Goal: Task Accomplishment & Management: Complete application form

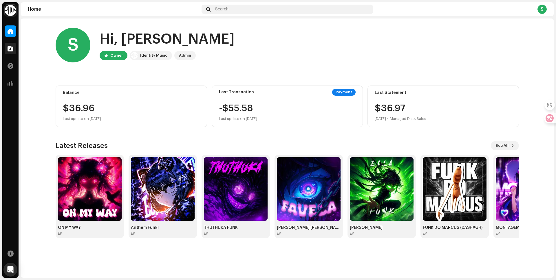
click at [12, 49] on span at bounding box center [11, 48] width 6 height 5
click at [10, 48] on span at bounding box center [11, 48] width 6 height 5
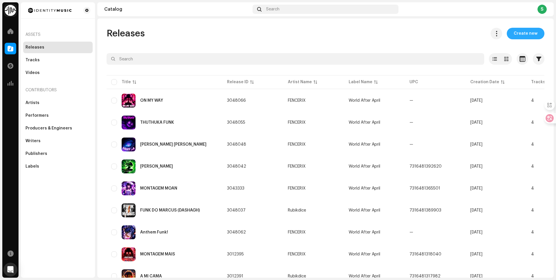
click at [525, 35] on span "Create new" at bounding box center [525, 34] width 24 height 12
click at [519, 36] on span "Create new" at bounding box center [525, 34] width 24 height 12
click at [518, 38] on span "Create new" at bounding box center [525, 34] width 24 height 12
click at [519, 32] on span "Create new" at bounding box center [525, 34] width 24 height 12
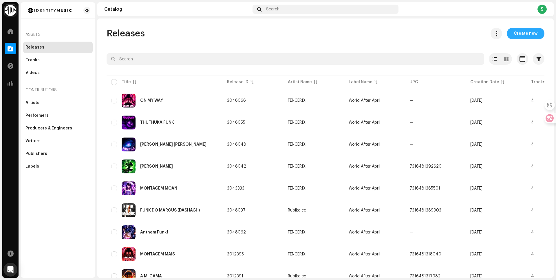
click at [519, 32] on span "Create new" at bounding box center [525, 34] width 24 height 12
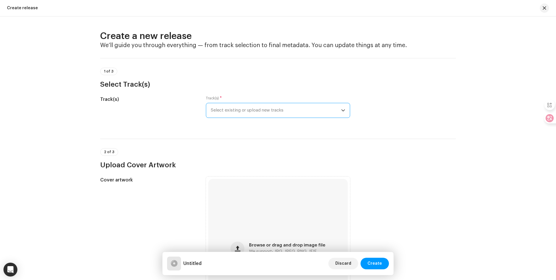
click at [280, 109] on span "Select existing or upload new tracks" at bounding box center [276, 110] width 130 height 14
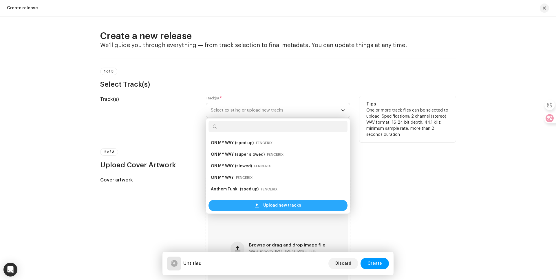
click at [256, 205] on span at bounding box center [257, 205] width 4 height 5
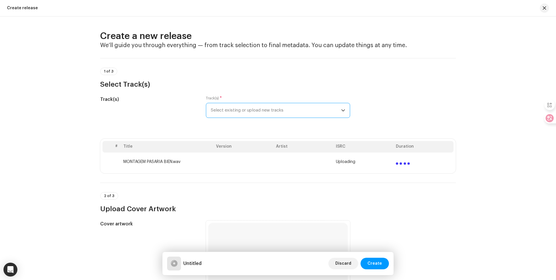
click at [278, 109] on span "Select existing or upload new tracks" at bounding box center [276, 110] width 130 height 14
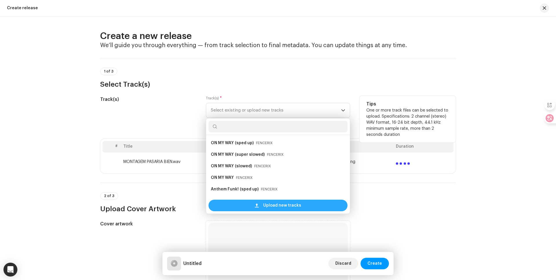
click at [278, 202] on span "Upload new tracks" at bounding box center [282, 206] width 38 height 12
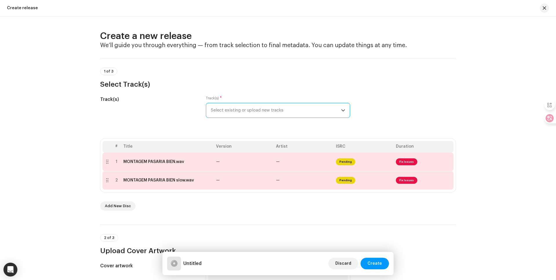
click at [255, 101] on div "Track(s) * Select existing or upload new tracks" at bounding box center [278, 107] width 144 height 22
click at [255, 108] on span "Select existing or upload new tracks" at bounding box center [276, 110] width 130 height 14
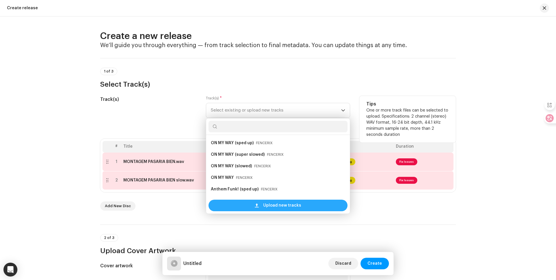
click at [246, 209] on div "Upload new tracks" at bounding box center [277, 206] width 139 height 12
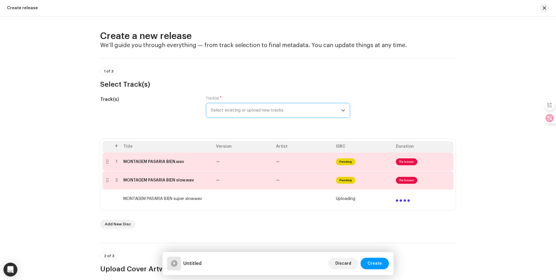
click at [250, 107] on span "Select existing or upload new tracks" at bounding box center [276, 110] width 130 height 14
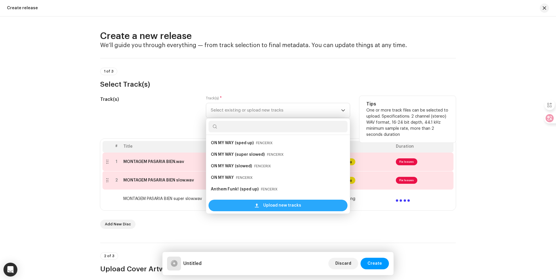
click at [273, 206] on span "Upload new tracks" at bounding box center [282, 206] width 38 height 12
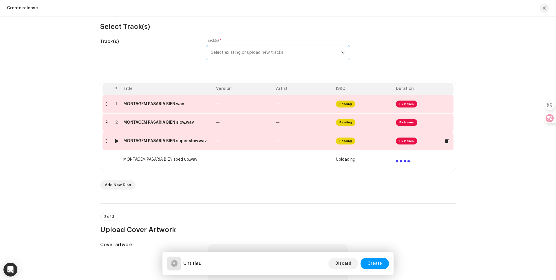
scroll to position [87, 0]
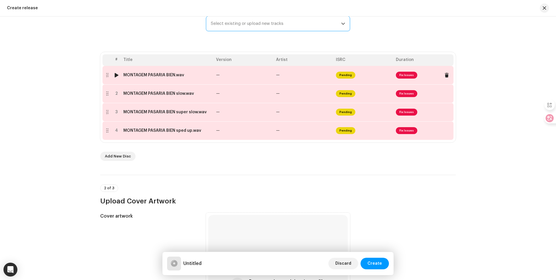
click at [162, 74] on div "MONTAGEM PASARIA BIEN.wav" at bounding box center [153, 75] width 61 height 5
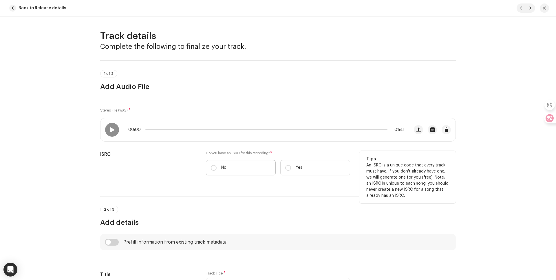
click at [210, 164] on label "No" at bounding box center [241, 167] width 70 height 15
click at [211, 165] on input "No" at bounding box center [214, 168] width 6 height 6
radio input "true"
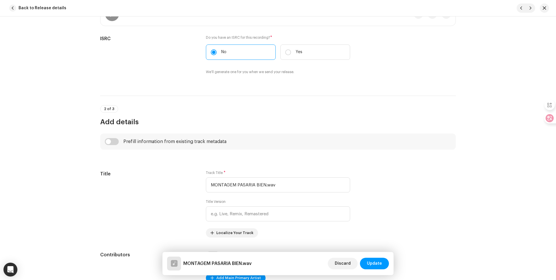
scroll to position [203, 0]
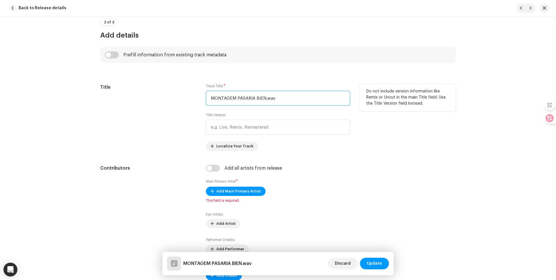
drag, startPoint x: 278, startPoint y: 98, endPoint x: 264, endPoint y: 102, distance: 15.5
click at [264, 102] on input "MONTAGEM PASARIA BIEN.wav" at bounding box center [278, 98] width 144 height 15
type input "MONTAGEM PASARIA BIEN"
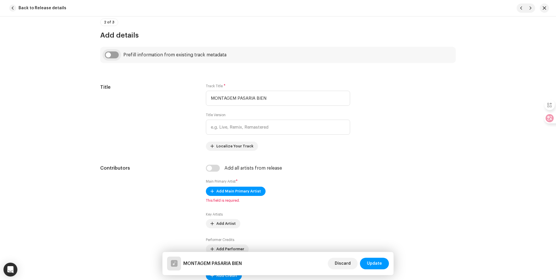
click at [112, 54] on input "checkbox" at bounding box center [112, 55] width 14 height 7
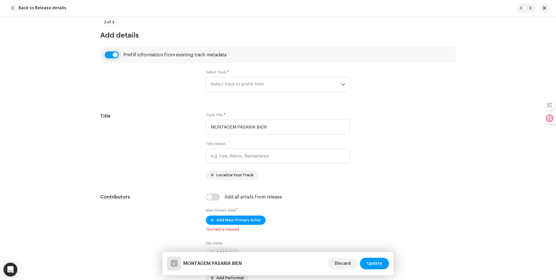
click at [115, 54] on input "checkbox" at bounding box center [112, 55] width 14 height 7
checkbox input "false"
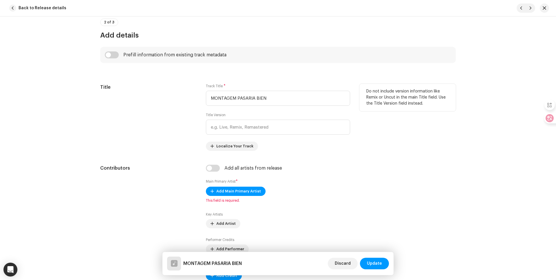
scroll to position [318, 0]
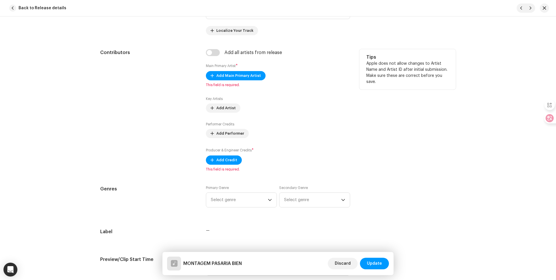
click at [229, 71] on div "Add all artists from release Main Primary Artist * Add Main Primary Artist This…" at bounding box center [278, 110] width 144 height 123
click at [214, 51] on input "checkbox" at bounding box center [213, 52] width 14 height 7
checkbox input "true"
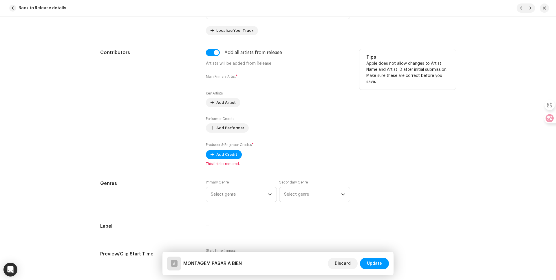
scroll to position [376, 0]
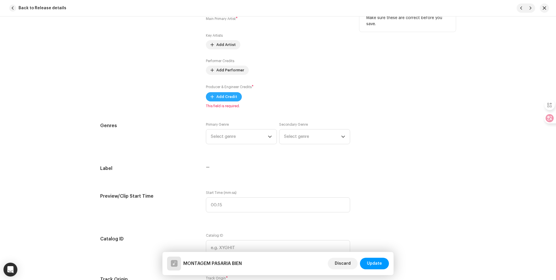
click at [223, 97] on span "Add Credit" at bounding box center [226, 97] width 21 height 12
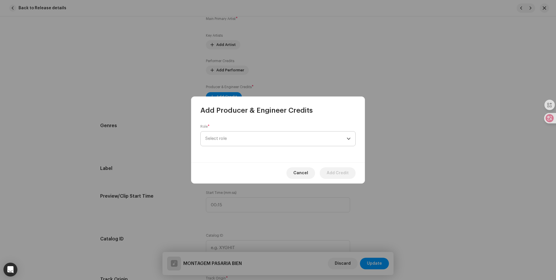
click at [245, 136] on span "Select role" at bounding box center [275, 139] width 141 height 14
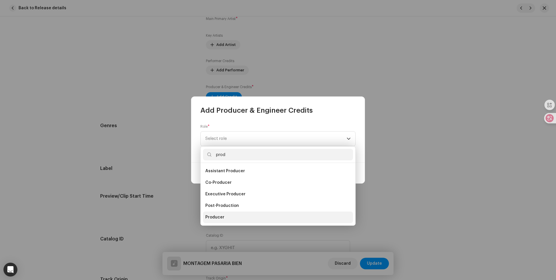
type input "prod"
click at [214, 218] on span "Producer" at bounding box center [214, 218] width 19 height 6
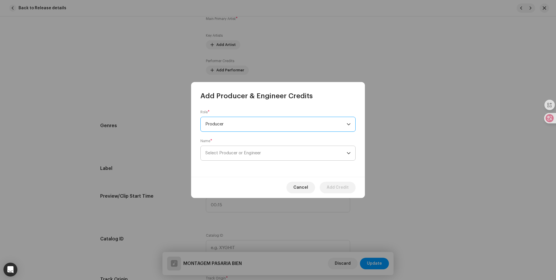
click at [239, 151] on span "Select Producer or Engineer" at bounding box center [275, 153] width 141 height 14
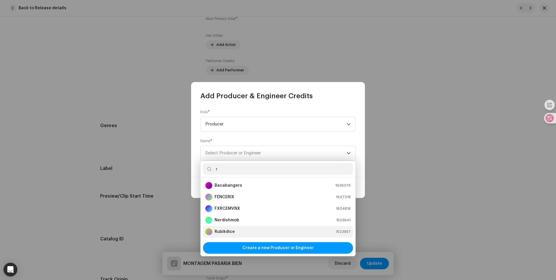
type input "r"
click at [225, 230] on strong "Rubikdice" at bounding box center [224, 232] width 20 height 6
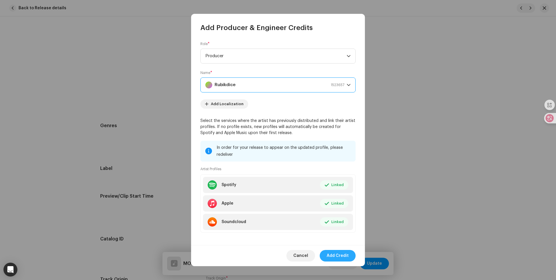
click at [345, 255] on span "Add Credit" at bounding box center [338, 256] width 22 height 12
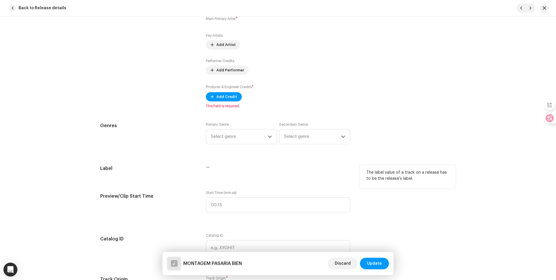
scroll to position [405, 0]
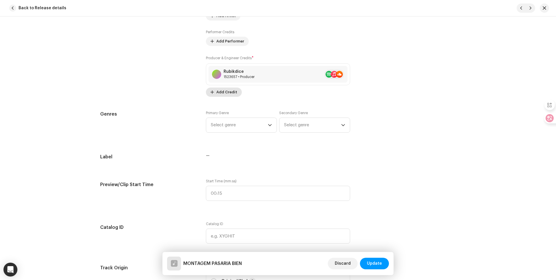
click at [219, 93] on span "Add Credit" at bounding box center [226, 93] width 21 height 12
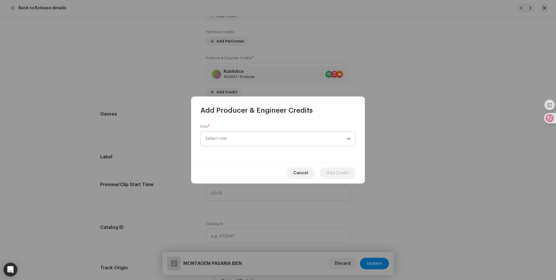
click at [244, 141] on span "Select role" at bounding box center [275, 139] width 141 height 14
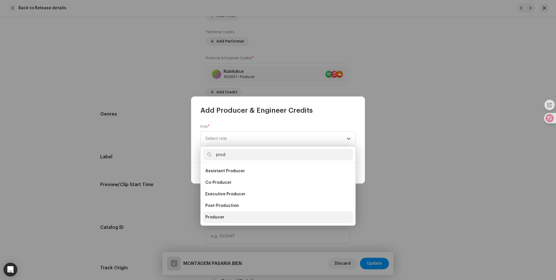
type input "prod"
click at [218, 220] on span "Producer" at bounding box center [214, 218] width 19 height 6
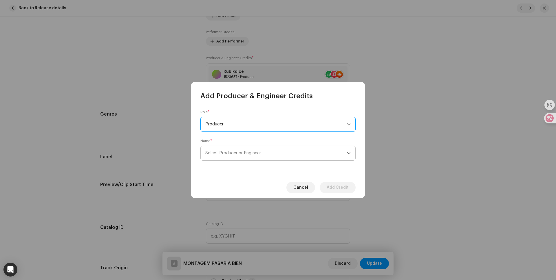
click at [232, 153] on span "Select Producer or Engineer" at bounding box center [233, 153] width 56 height 4
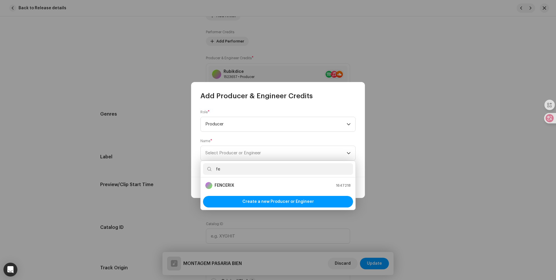
type input "fe"
click at [228, 184] on strong "FENCERIX" at bounding box center [224, 186] width 20 height 6
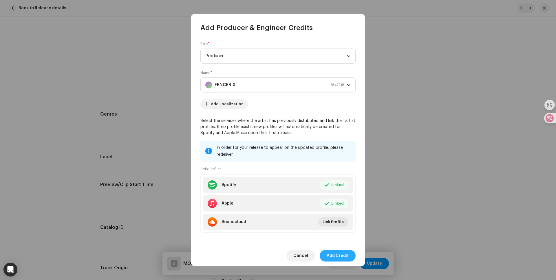
click at [340, 255] on span "Add Credit" at bounding box center [338, 256] width 22 height 12
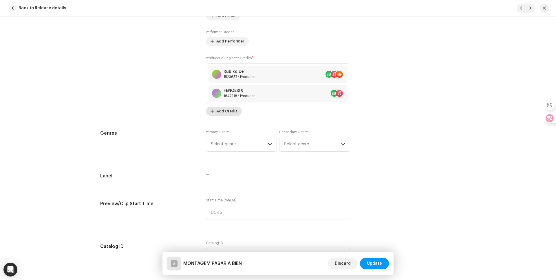
click at [227, 110] on span "Add Credit" at bounding box center [226, 112] width 21 height 12
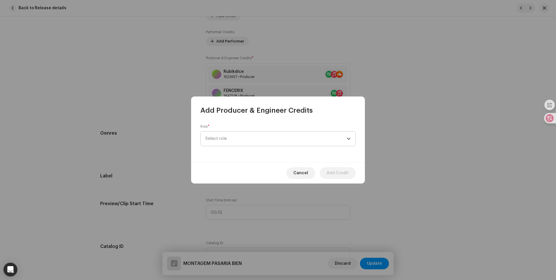
click at [239, 139] on span "Select role" at bounding box center [275, 139] width 141 height 14
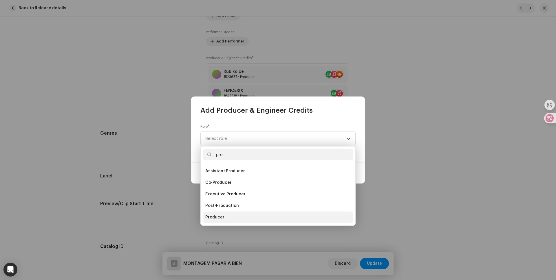
type input "pro"
click at [209, 220] on span "Producer" at bounding box center [214, 218] width 19 height 6
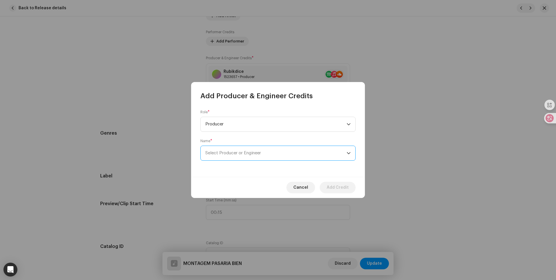
click at [231, 155] on span "Select Producer or Engineer" at bounding box center [275, 153] width 141 height 14
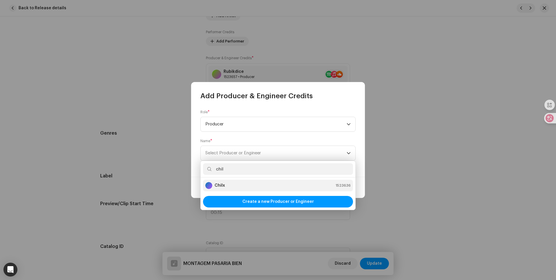
type input "chil"
click at [237, 188] on div "Chilx 1523636" at bounding box center [277, 185] width 145 height 7
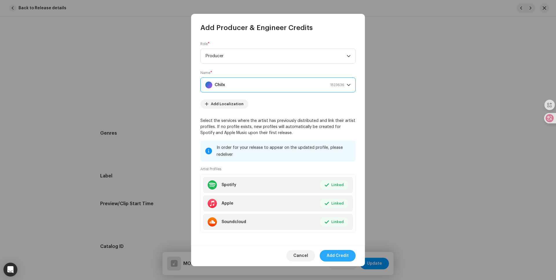
click at [340, 255] on span "Add Credit" at bounding box center [338, 256] width 22 height 12
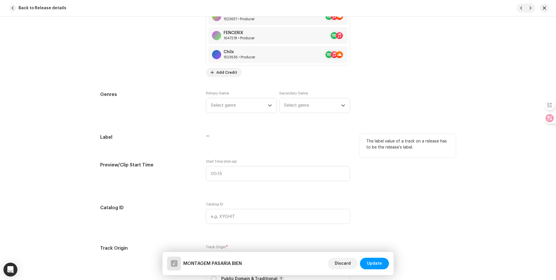
scroll to position [521, 0]
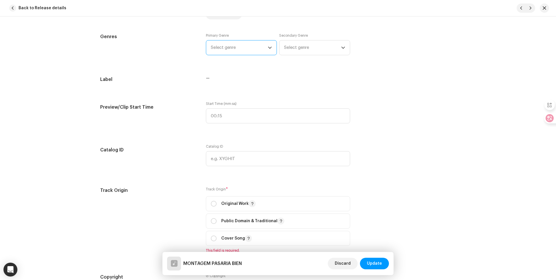
click at [232, 48] on span "Select genre" at bounding box center [239, 48] width 57 height 14
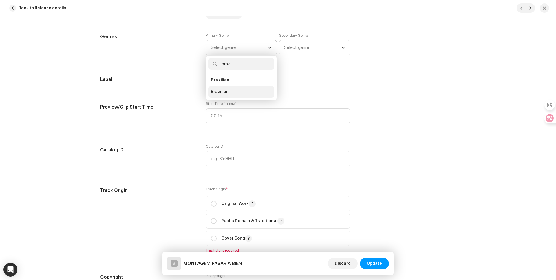
type input "braz"
click at [225, 90] on span "Brazilian" at bounding box center [220, 92] width 18 height 6
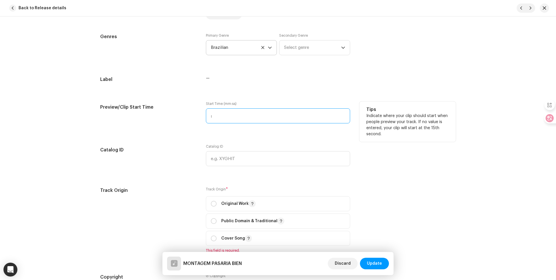
click at [221, 116] on input ":" at bounding box center [278, 116] width 144 height 15
type input "00:00"
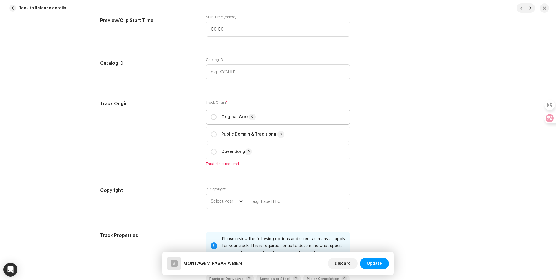
click at [227, 116] on p "Original Work" at bounding box center [238, 117] width 34 height 7
radio input "true"
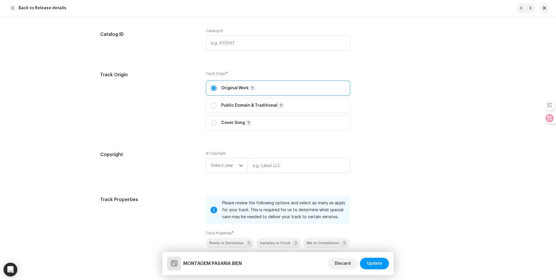
scroll to position [724, 0]
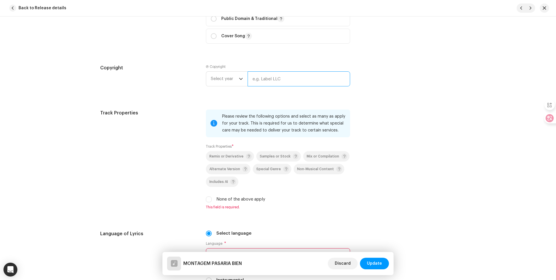
click at [261, 79] on input "text" at bounding box center [298, 78] width 102 height 15
click at [227, 82] on span "Select year" at bounding box center [225, 79] width 28 height 14
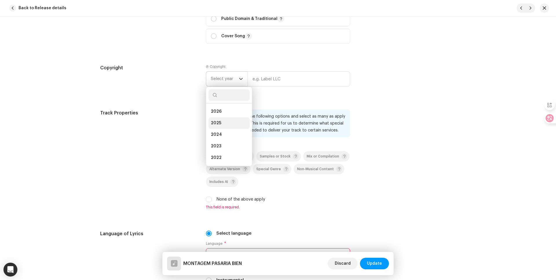
click at [228, 122] on li "2025" at bounding box center [228, 124] width 41 height 12
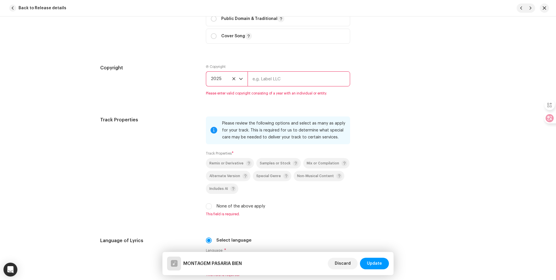
click at [269, 81] on input "text" at bounding box center [298, 78] width 102 height 15
type input "World After April"
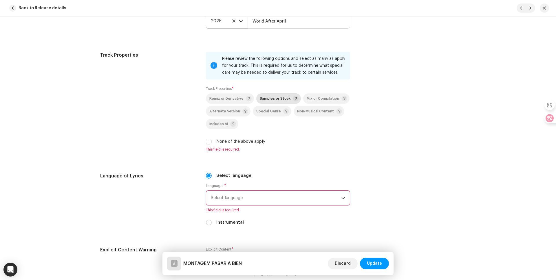
click at [267, 96] on div "Samples or Stock" at bounding box center [279, 99] width 39 height 6
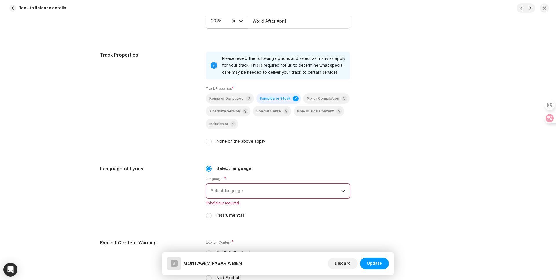
scroll to position [839, 0]
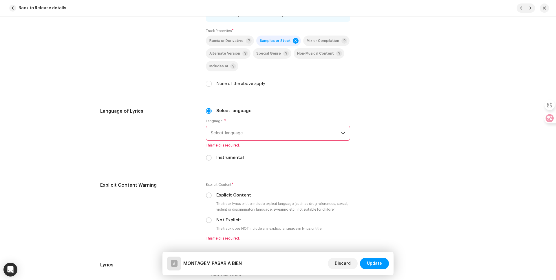
click at [221, 136] on span "Select language" at bounding box center [276, 133] width 130 height 14
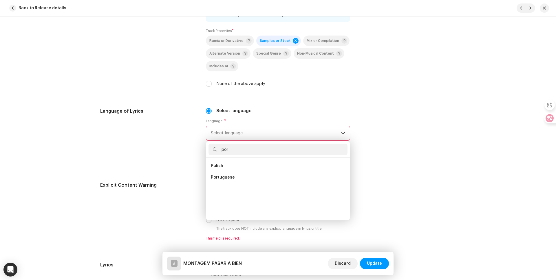
scroll to position [0, 0]
type input "por"
click at [222, 164] on span "Portuguese" at bounding box center [223, 166] width 24 height 6
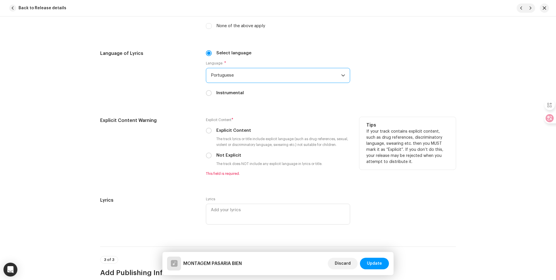
scroll to position [926, 0]
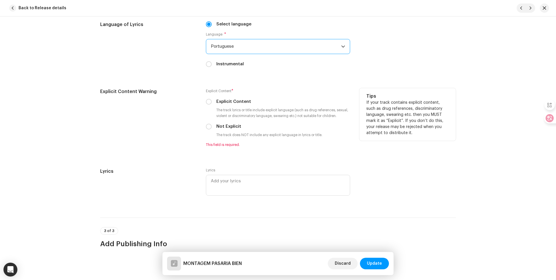
click at [233, 127] on label "Not Explicit" at bounding box center [228, 127] width 25 height 6
click at [212, 127] on input "Not Explicit" at bounding box center [209, 127] width 6 height 6
radio input "true"
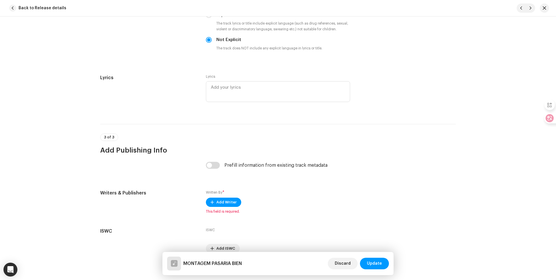
scroll to position [1042, 0]
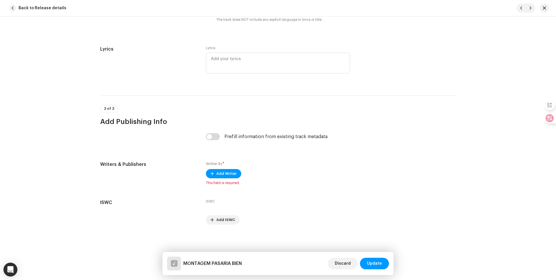
click at [212, 138] on input "checkbox" at bounding box center [213, 136] width 14 height 7
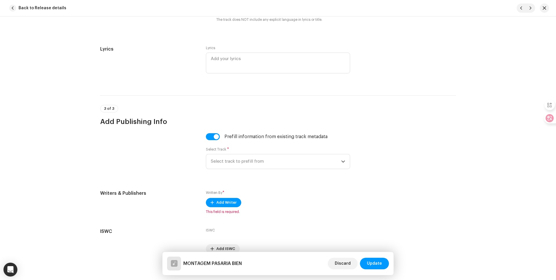
scroll to position [1071, 0]
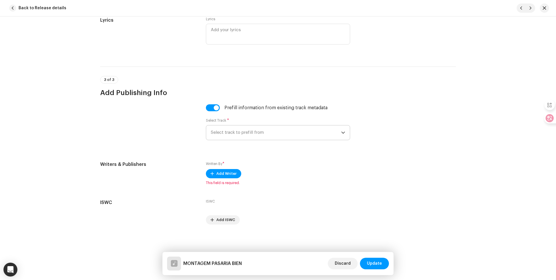
click at [237, 125] on p-select "Select track to prefill from" at bounding box center [278, 132] width 144 height 15
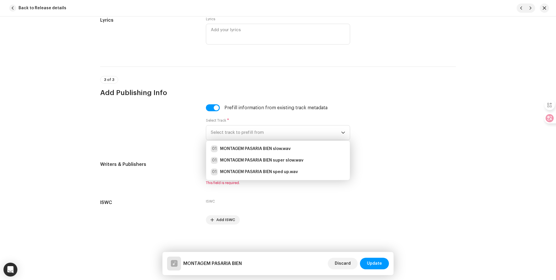
click at [167, 129] on div at bounding box center [148, 125] width 96 height 43
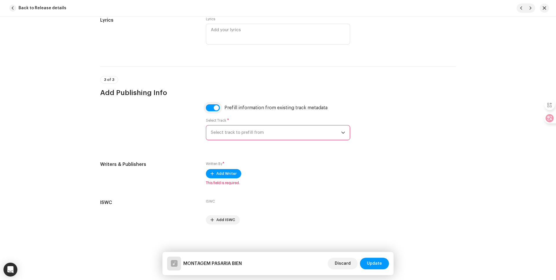
click at [215, 109] on input "checkbox" at bounding box center [213, 107] width 14 height 7
checkbox input "false"
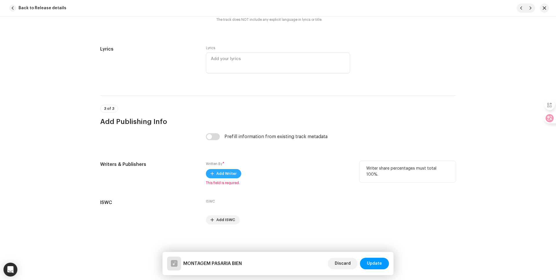
click at [228, 173] on span "Add Writer" at bounding box center [226, 174] width 20 height 12
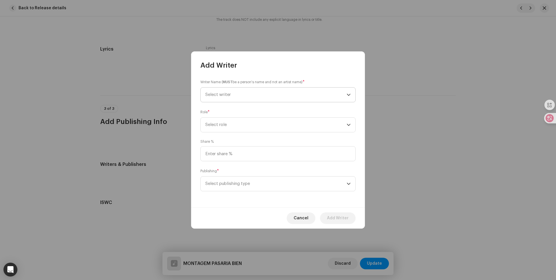
click at [225, 97] on span "Select writer" at bounding box center [275, 95] width 141 height 14
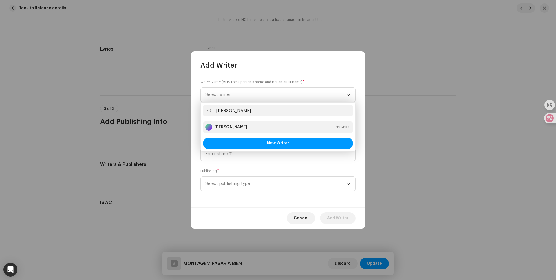
type input "[PERSON_NAME]"
click at [236, 129] on strong "[PERSON_NAME]" at bounding box center [230, 127] width 33 height 6
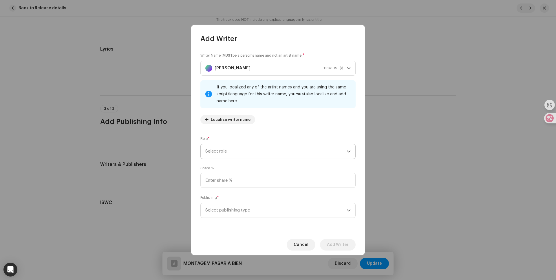
click at [238, 151] on span "Select role" at bounding box center [275, 151] width 141 height 14
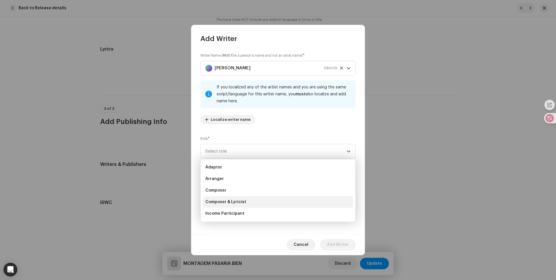
click at [230, 204] on span "Composer & Lyricist" at bounding box center [225, 202] width 41 height 6
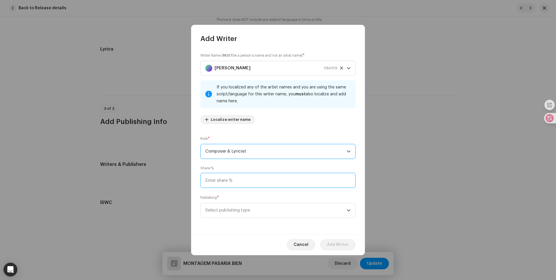
click at [237, 179] on input at bounding box center [277, 180] width 155 height 15
type input "34.00"
click at [239, 210] on span "Select publishing type" at bounding box center [275, 210] width 141 height 14
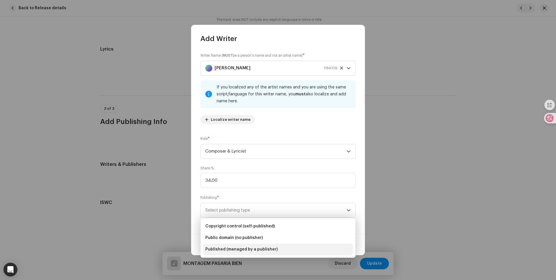
click at [250, 249] on span "Published (managed by a publisher)" at bounding box center [241, 250] width 72 height 6
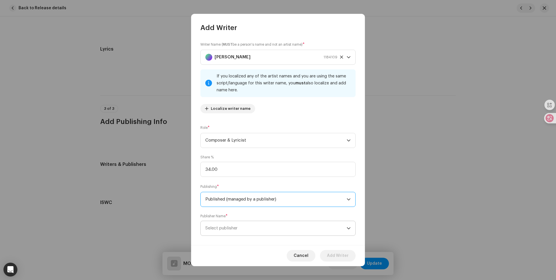
click at [261, 224] on span "Select publisher" at bounding box center [275, 228] width 141 height 14
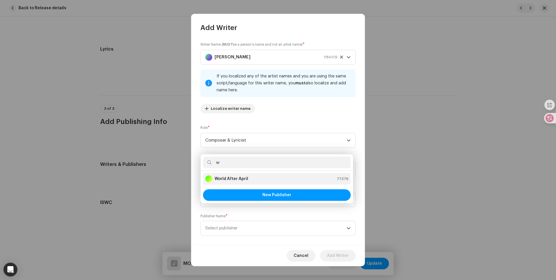
type input "w"
click at [238, 181] on strong "World After April" at bounding box center [231, 179] width 34 height 6
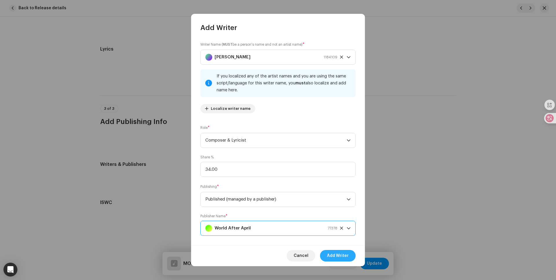
click at [345, 258] on span "Add Writer" at bounding box center [338, 256] width 22 height 12
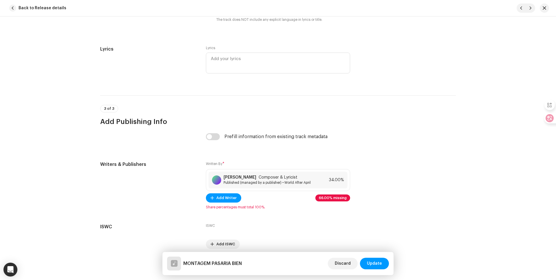
scroll to position [1066, 0]
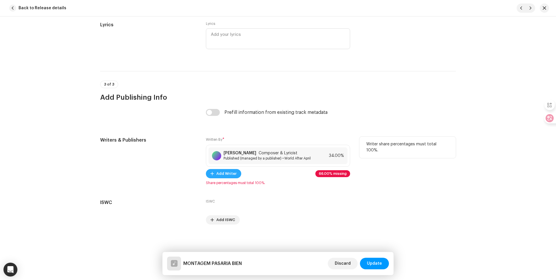
click at [218, 174] on span "Add Writer" at bounding box center [226, 174] width 20 height 12
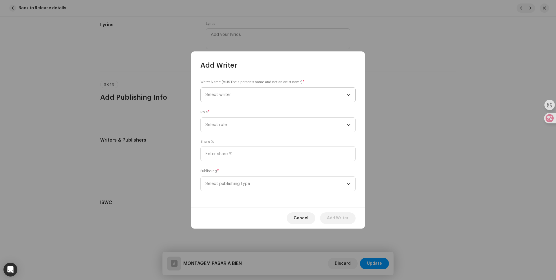
click at [242, 100] on span "Select writer" at bounding box center [275, 95] width 141 height 14
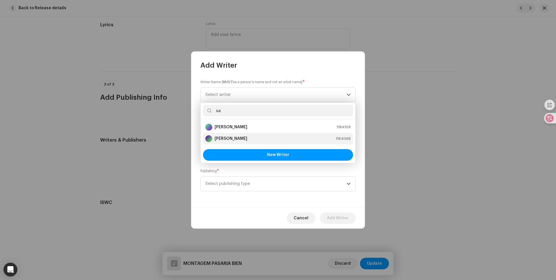
type input "sa"
click at [229, 138] on strong "[PERSON_NAME]" at bounding box center [230, 139] width 33 height 6
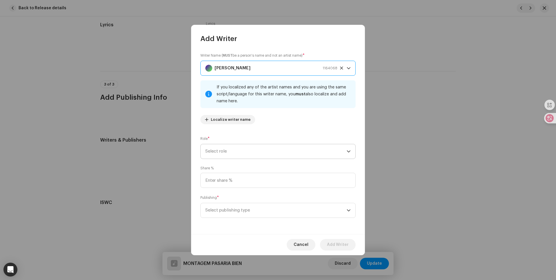
click at [246, 153] on span "Select role" at bounding box center [275, 151] width 141 height 14
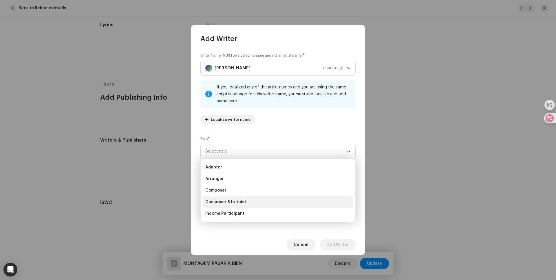
click at [229, 203] on span "Composer & Lyricist" at bounding box center [225, 202] width 41 height 6
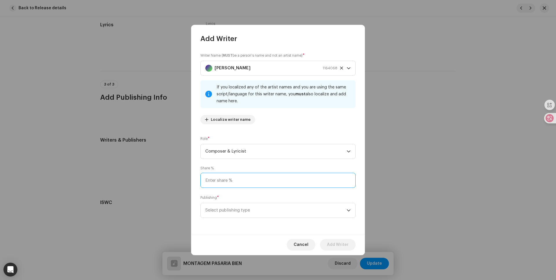
click at [228, 181] on input at bounding box center [277, 180] width 155 height 15
type input "33.00"
click at [221, 212] on span "Select publishing type" at bounding box center [275, 210] width 141 height 14
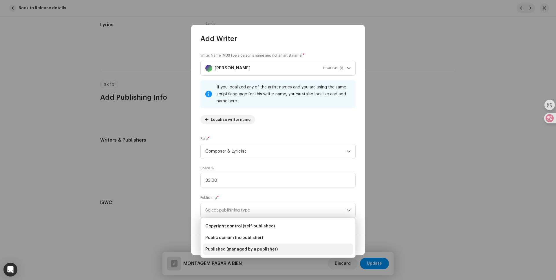
click at [242, 250] on span "Published (managed by a publisher)" at bounding box center [241, 250] width 72 height 6
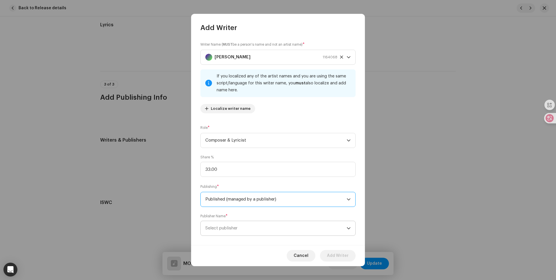
click at [241, 226] on span "Select publisher" at bounding box center [275, 228] width 141 height 14
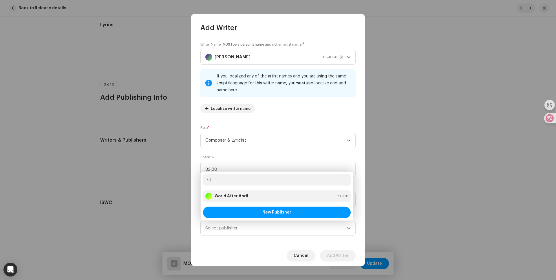
click at [249, 195] on div "World After April 77378" at bounding box center [276, 196] width 143 height 7
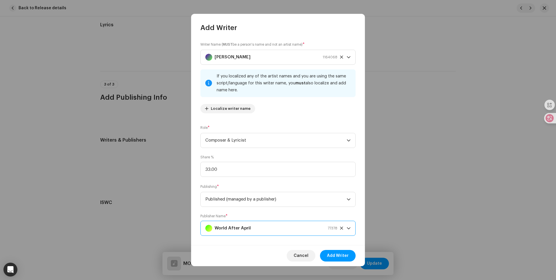
scroll to position [7, 0]
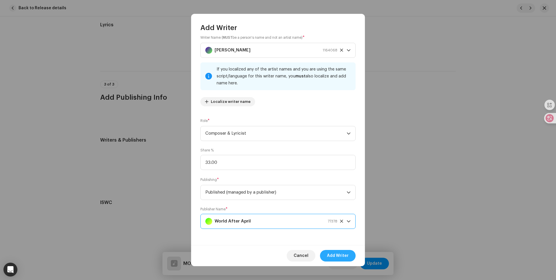
click at [337, 252] on span "Add Writer" at bounding box center [338, 256] width 22 height 12
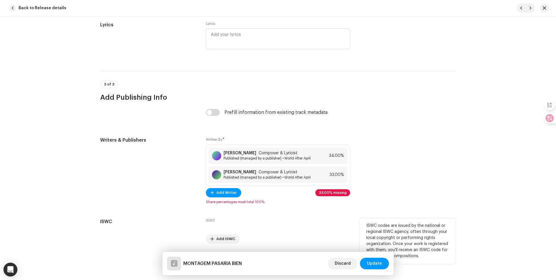
scroll to position [1085, 0]
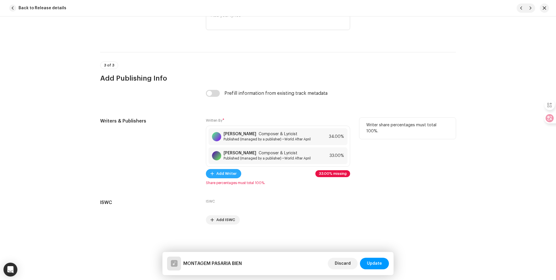
click at [221, 173] on span "Add Writer" at bounding box center [226, 174] width 20 height 12
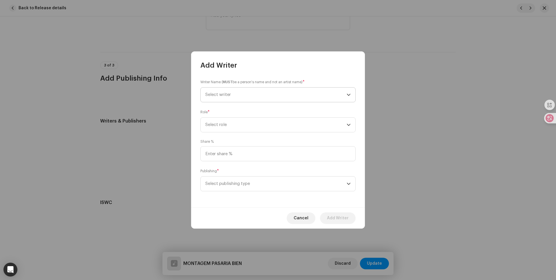
click at [235, 94] on span "Select writer" at bounding box center [275, 95] width 141 height 14
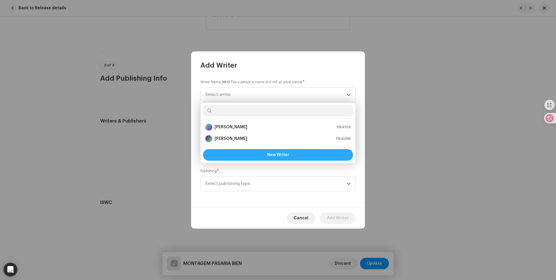
click at [236, 159] on button "New Writer" at bounding box center [278, 155] width 150 height 12
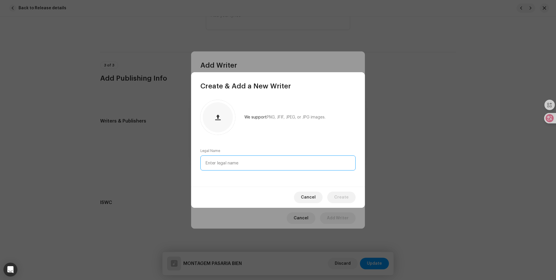
click at [236, 161] on input "text" at bounding box center [277, 163] width 155 height 15
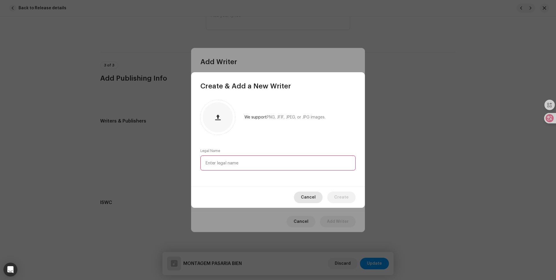
click at [312, 202] on span "Cancel" at bounding box center [308, 198] width 15 height 12
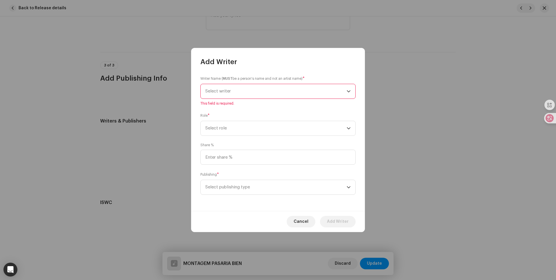
click at [228, 93] on span "Select writer" at bounding box center [217, 91] width 25 height 4
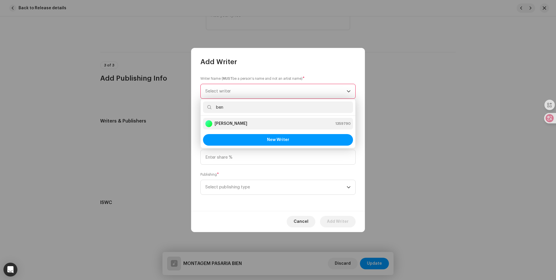
type input "ben"
click at [229, 121] on strong "[PERSON_NAME]" at bounding box center [230, 124] width 33 height 6
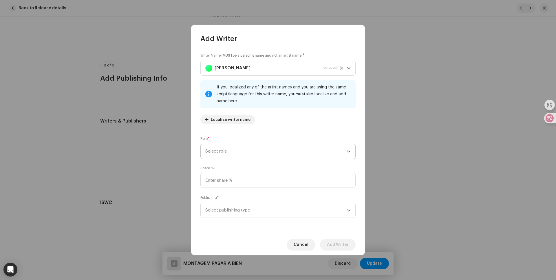
click at [241, 151] on span "Select role" at bounding box center [275, 151] width 141 height 14
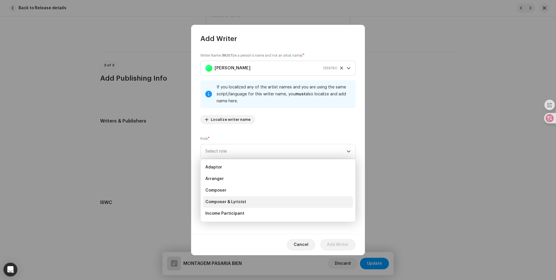
click at [238, 201] on span "Composer & Lyricist" at bounding box center [225, 202] width 41 height 6
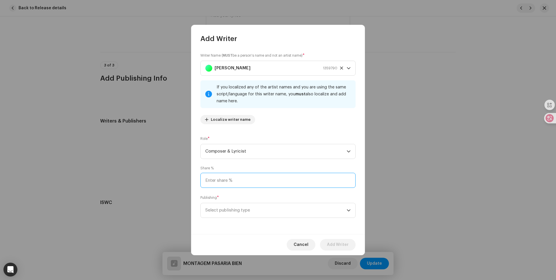
click at [231, 180] on input at bounding box center [277, 180] width 155 height 15
type input "33.00"
click at [231, 203] on span "Select publishing type" at bounding box center [275, 210] width 141 height 14
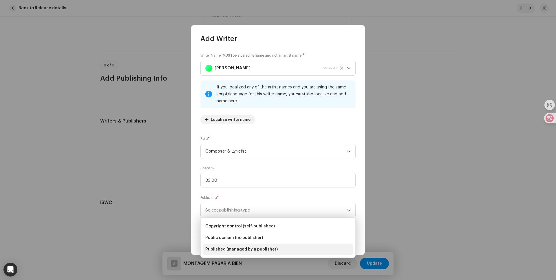
click at [239, 247] on span "Published (managed by a publisher)" at bounding box center [241, 250] width 72 height 6
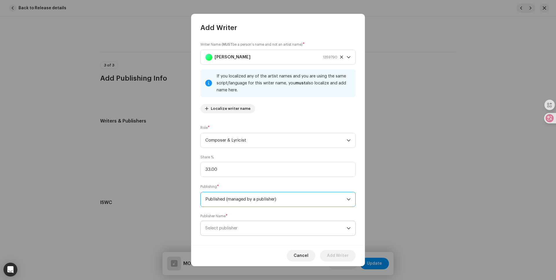
click at [274, 232] on span "Select publisher" at bounding box center [275, 228] width 141 height 14
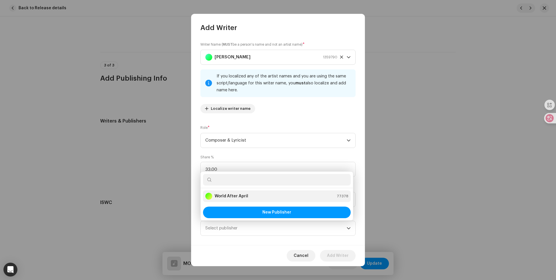
click at [244, 200] on div "World After April" at bounding box center [226, 196] width 43 height 7
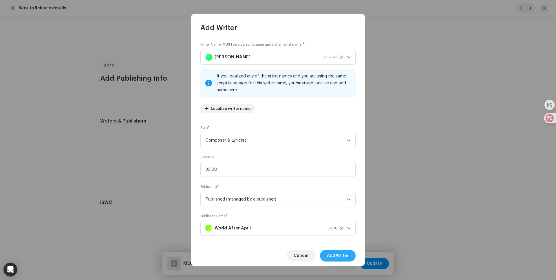
click at [342, 256] on span "Add Writer" at bounding box center [338, 256] width 22 height 12
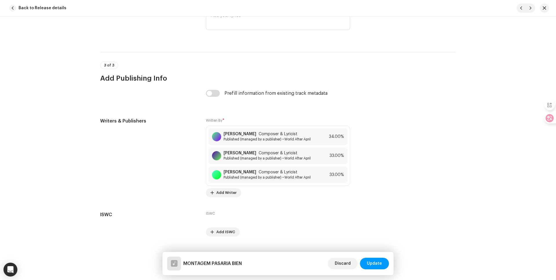
scroll to position [1097, 0]
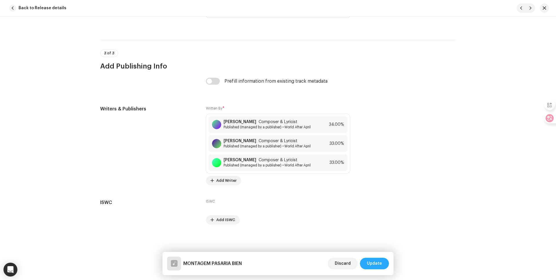
click at [376, 264] on span "Update" at bounding box center [374, 264] width 15 height 12
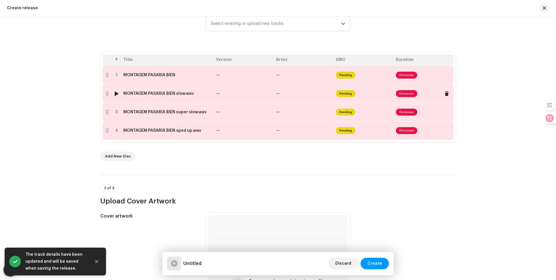
click at [157, 92] on div "MONTAGEM PASARIA BIEN slow.wav" at bounding box center [158, 93] width 71 height 5
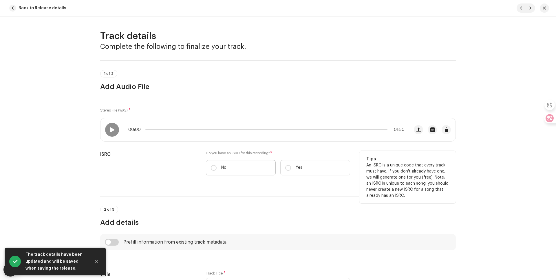
drag, startPoint x: 236, startPoint y: 169, endPoint x: 228, endPoint y: 170, distance: 8.1
click at [235, 169] on label "No" at bounding box center [241, 167] width 70 height 15
click at [217, 169] on input "No" at bounding box center [214, 168] width 6 height 6
radio input "true"
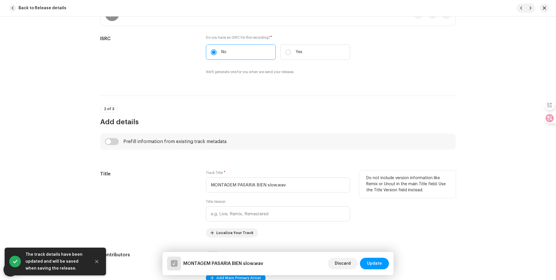
scroll to position [145, 0]
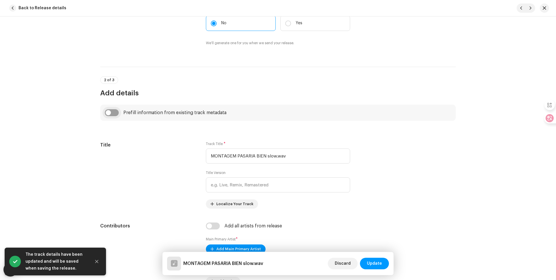
click at [113, 115] on input "checkbox" at bounding box center [112, 112] width 14 height 7
checkbox input "true"
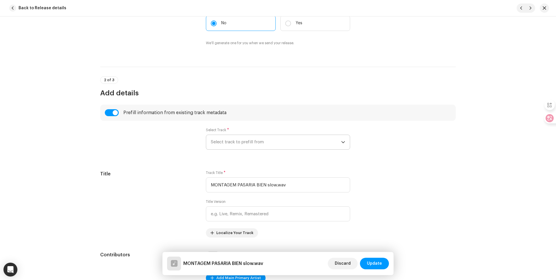
click at [250, 140] on span "Select track to prefill from" at bounding box center [276, 142] width 130 height 14
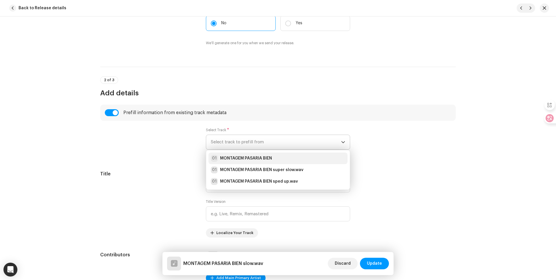
click at [253, 158] on strong "MONTAGEM PASARIA BIEN" at bounding box center [246, 159] width 52 height 6
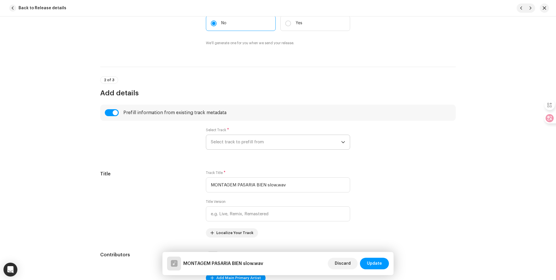
type input "MONTAGEM PASARIA BIEN"
type input "00:00"
radio input "true"
type input "World After April"
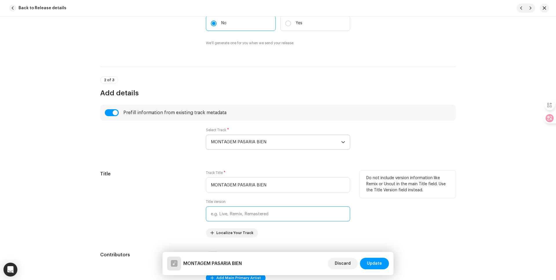
click at [274, 214] on input "text" at bounding box center [278, 214] width 144 height 15
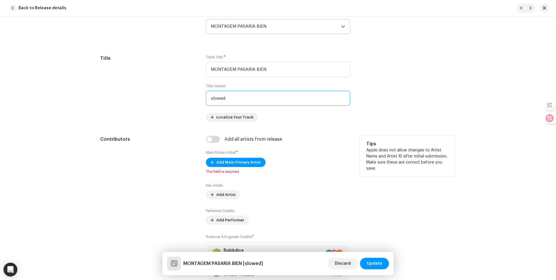
scroll to position [289, 0]
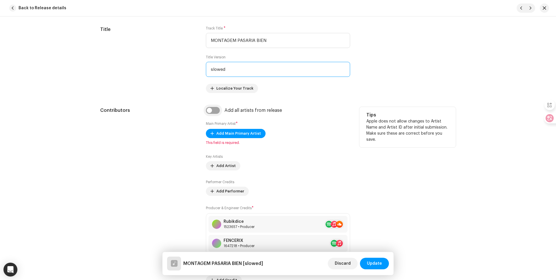
type input "slowed"
click at [217, 108] on input "checkbox" at bounding box center [213, 110] width 14 height 7
checkbox input "true"
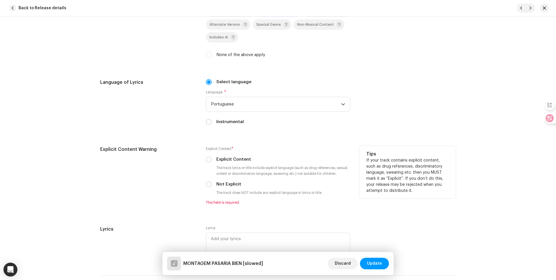
scroll to position [955, 0]
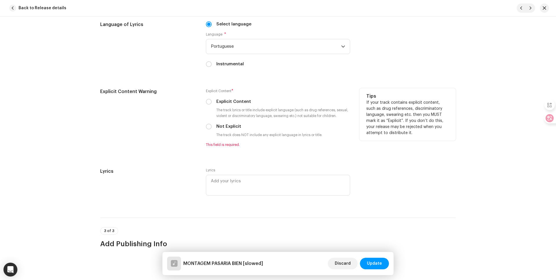
click at [227, 124] on label "Not Explicit" at bounding box center [228, 127] width 25 height 6
click at [212, 124] on input "Not Explicit" at bounding box center [209, 127] width 6 height 6
radio input "true"
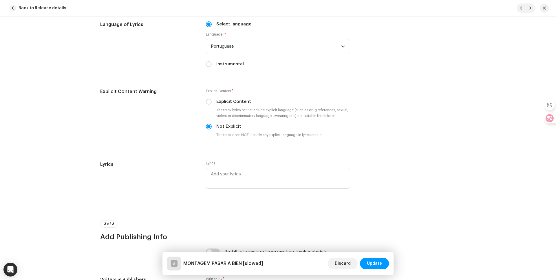
scroll to position [1071, 0]
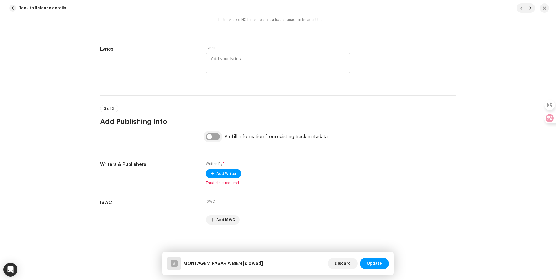
click at [212, 135] on input "checkbox" at bounding box center [213, 136] width 14 height 7
checkbox input "true"
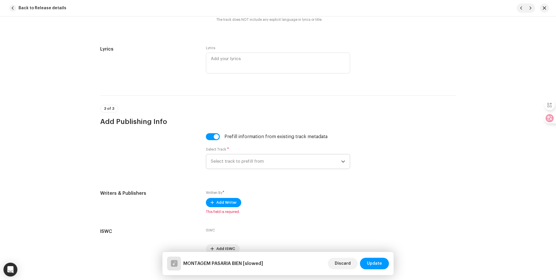
drag, startPoint x: 239, startPoint y: 161, endPoint x: 245, endPoint y: 168, distance: 9.8
click at [239, 161] on span "Select track to prefill from" at bounding box center [276, 162] width 130 height 14
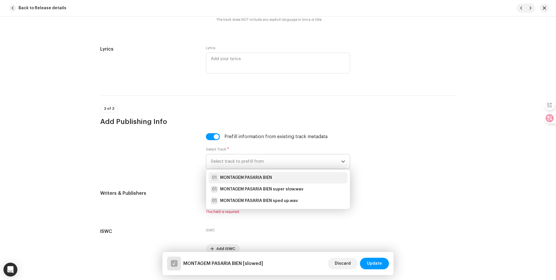
click at [248, 177] on strong "MONTAGEM PASARIA BIEN" at bounding box center [246, 178] width 52 height 6
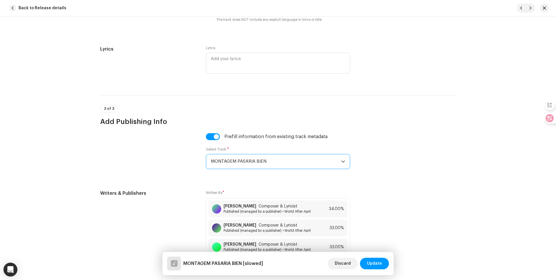
click at [377, 259] on span "Update" at bounding box center [374, 264] width 15 height 12
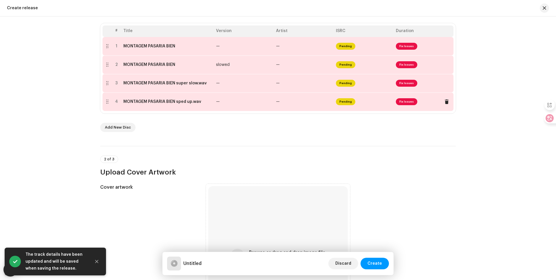
scroll to position [87, 0]
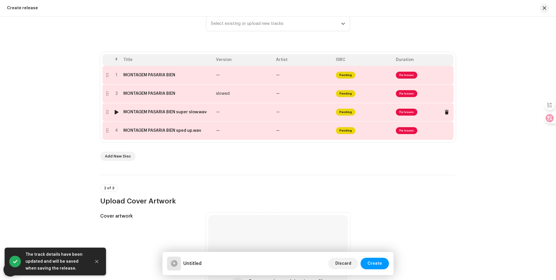
click at [182, 114] on div "MONTAGEM PASARIA BIEN super slow.wav" at bounding box center [164, 112] width 83 height 5
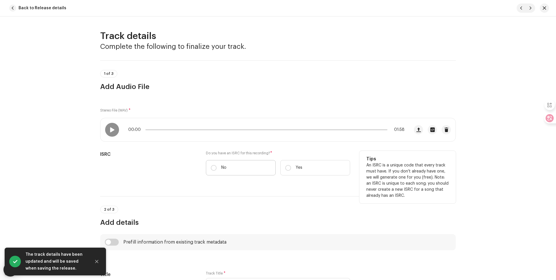
click at [234, 172] on label "No" at bounding box center [241, 167] width 70 height 15
click at [217, 171] on input "No" at bounding box center [214, 168] width 6 height 6
radio input "true"
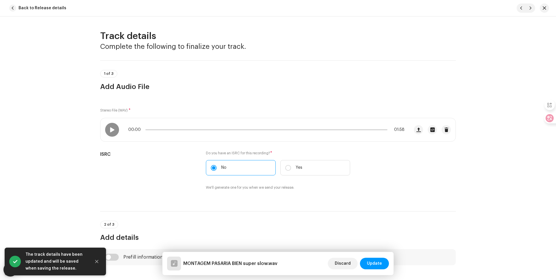
scroll to position [116, 0]
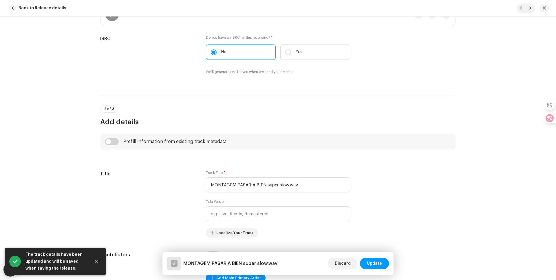
click at [119, 142] on div "Prefill information from existing track metadata" at bounding box center [278, 141] width 346 height 7
click at [111, 142] on input "checkbox" at bounding box center [112, 141] width 14 height 7
checkbox input "true"
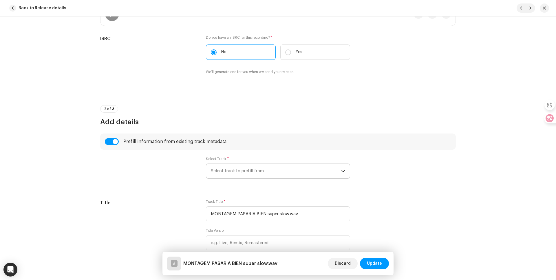
click at [256, 174] on span "Select track to prefill from" at bounding box center [276, 171] width 130 height 14
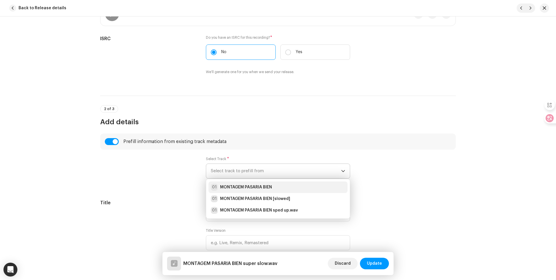
click at [256, 192] on li "01 MONTAGEM PASARIA BIEN" at bounding box center [277, 188] width 139 height 12
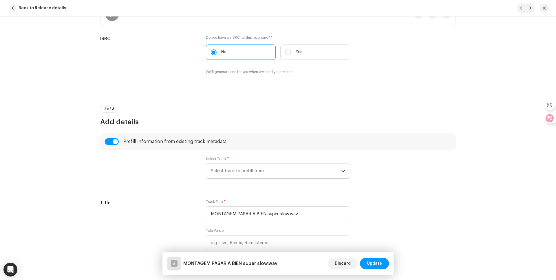
type input "MONTAGEM PASARIA BIEN"
type input "00:00"
radio input "true"
type input "World After April"
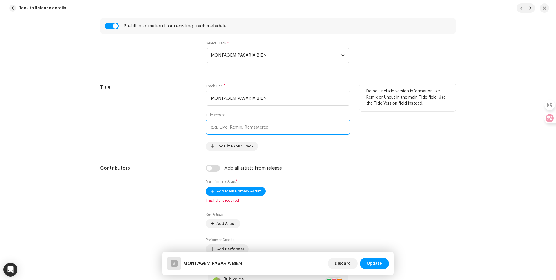
click at [243, 127] on input "text" at bounding box center [278, 127] width 144 height 15
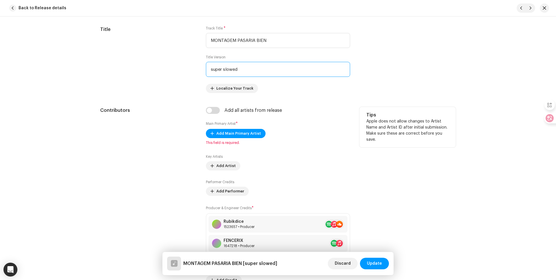
scroll to position [347, 0]
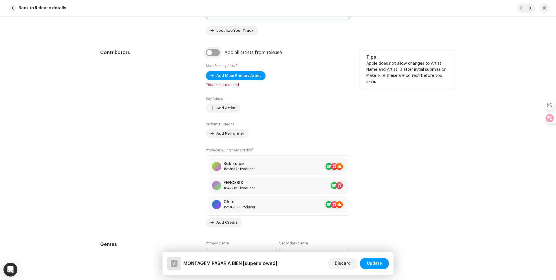
type input "super slowed"
click at [210, 51] on input "checkbox" at bounding box center [213, 52] width 14 height 7
checkbox input "true"
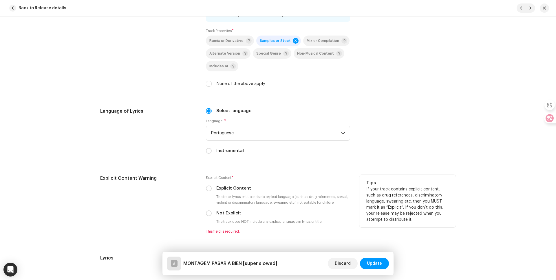
scroll to position [926, 0]
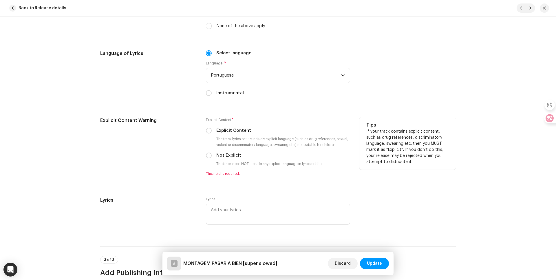
click at [222, 155] on label "Not Explicit" at bounding box center [228, 156] width 25 height 6
click at [212, 155] on input "Not Explicit" at bounding box center [209, 156] width 6 height 6
radio input "true"
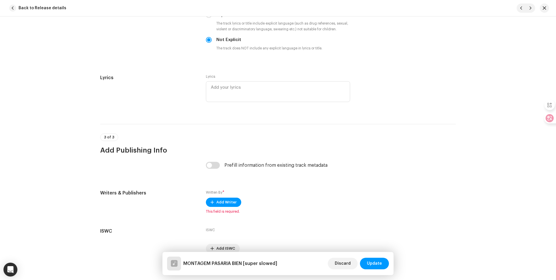
scroll to position [1071, 0]
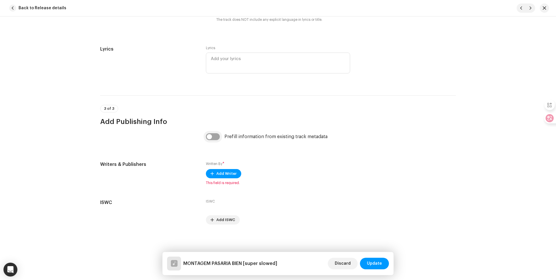
click at [216, 137] on input "checkbox" at bounding box center [213, 136] width 14 height 7
checkbox input "true"
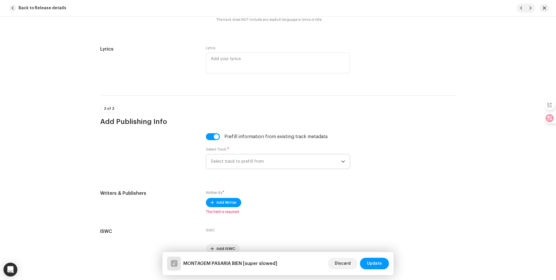
click at [233, 160] on span "Select track to prefill from" at bounding box center [276, 162] width 130 height 14
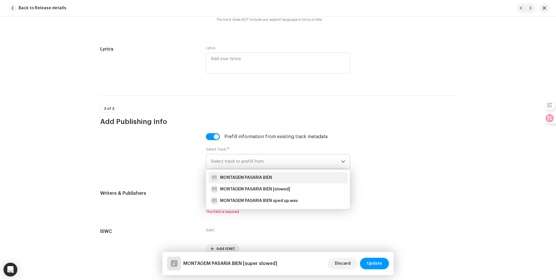
click at [244, 180] on strong "MONTAGEM PASARIA BIEN" at bounding box center [246, 178] width 52 height 6
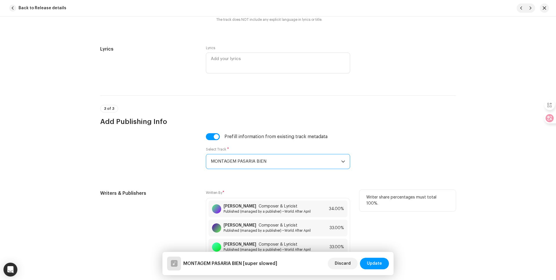
scroll to position [1155, 0]
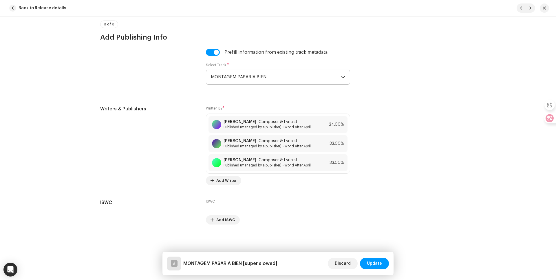
click at [368, 262] on span "Update" at bounding box center [374, 264] width 15 height 12
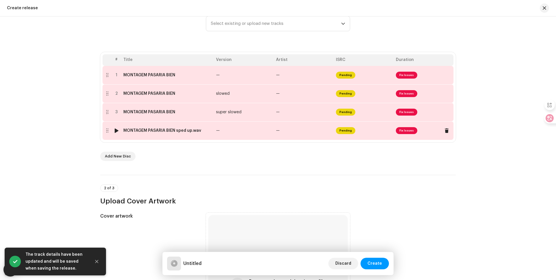
click at [180, 133] on td "MONTAGEM PASARIA BIEN sped up.wav" at bounding box center [167, 131] width 93 height 19
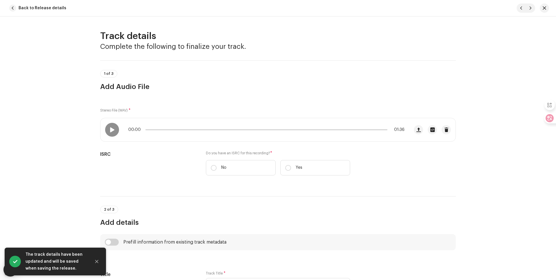
scroll to position [58, 0]
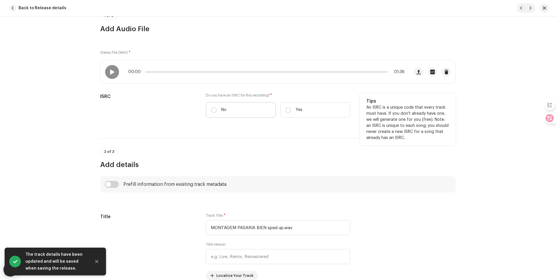
click at [219, 111] on label "No" at bounding box center [241, 109] width 70 height 15
click at [217, 111] on input "No" at bounding box center [214, 110] width 6 height 6
radio input "true"
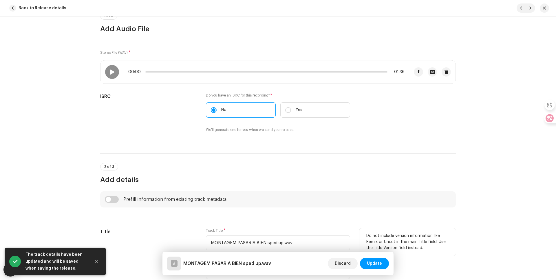
scroll to position [174, 0]
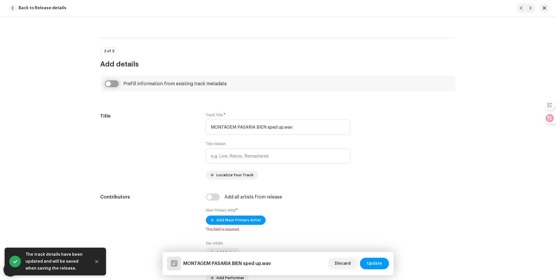
click at [110, 86] on input "checkbox" at bounding box center [112, 83] width 14 height 7
checkbox input "true"
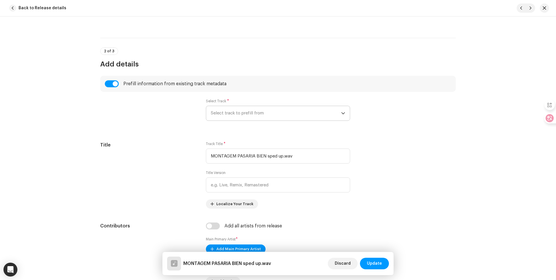
click at [243, 115] on span "Select track to prefill from" at bounding box center [276, 113] width 130 height 14
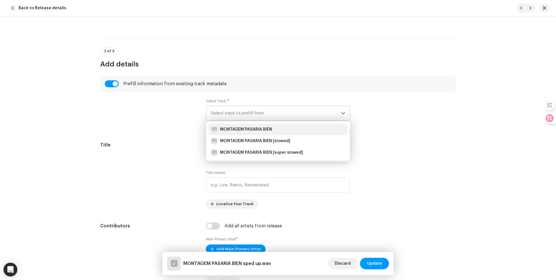
click at [249, 128] on strong "MONTAGEM PASARIA BIEN" at bounding box center [246, 130] width 52 height 6
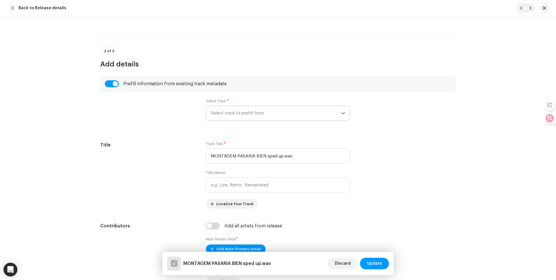
type input "MONTAGEM PASARIA BIEN"
type input "00:00"
radio input "true"
type input "World After April"
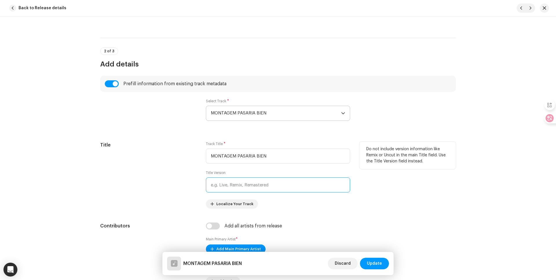
click at [251, 185] on input "text" at bounding box center [278, 185] width 144 height 15
type input "sped up"
click at [153, 173] on div "Title" at bounding box center [148, 175] width 96 height 67
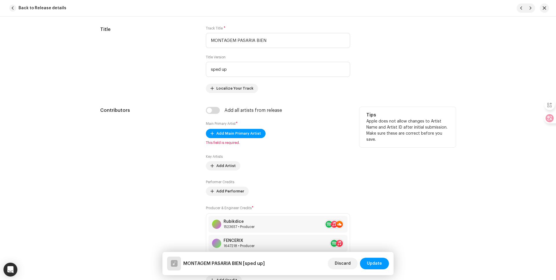
scroll to position [376, 0]
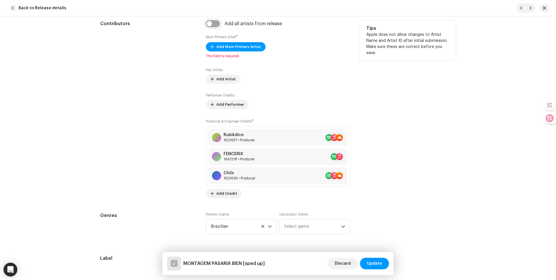
click at [212, 22] on input "checkbox" at bounding box center [213, 23] width 14 height 7
checkbox input "true"
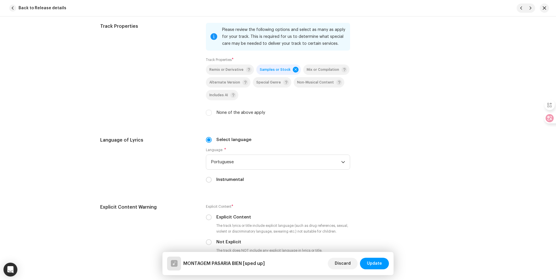
scroll to position [926, 0]
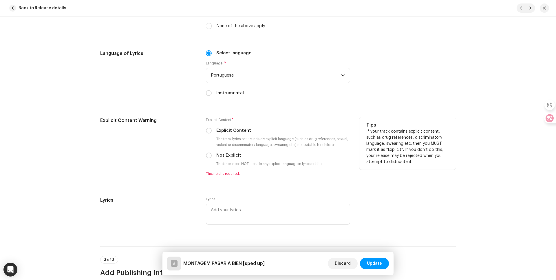
click at [224, 156] on label "Not Explicit" at bounding box center [228, 156] width 25 height 6
click at [212, 156] on input "Not Explicit" at bounding box center [209, 156] width 6 height 6
radio input "true"
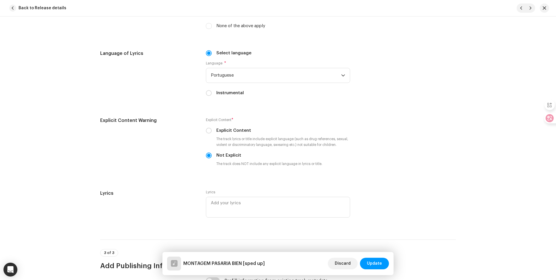
scroll to position [1071, 0]
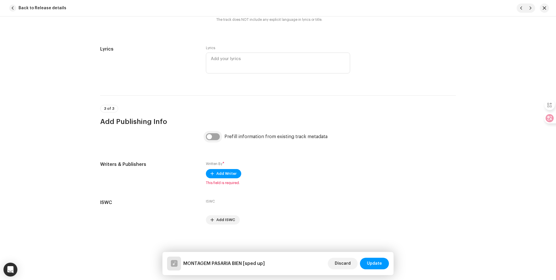
click at [206, 133] on input "checkbox" at bounding box center [213, 136] width 14 height 7
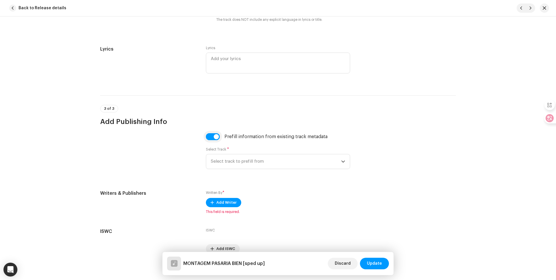
click at [212, 138] on input "checkbox" at bounding box center [213, 136] width 14 height 7
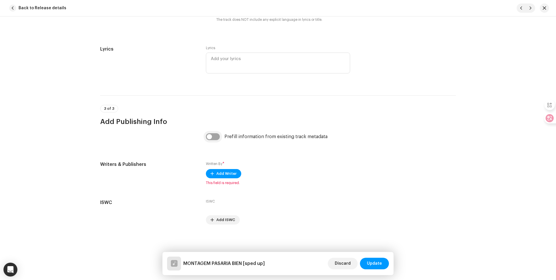
click at [216, 137] on input "checkbox" at bounding box center [213, 136] width 14 height 7
checkbox input "true"
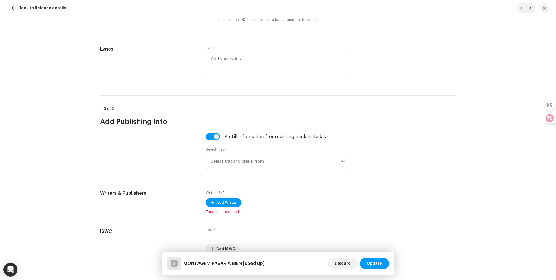
click at [238, 158] on span "Select track to prefill from" at bounding box center [276, 162] width 130 height 14
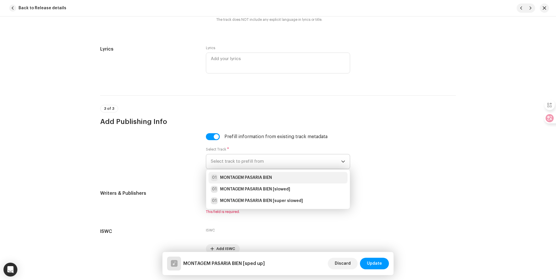
drag, startPoint x: 256, startPoint y: 175, endPoint x: 232, endPoint y: 179, distance: 24.7
click at [256, 175] on strong "MONTAGEM PASARIA BIEN" at bounding box center [246, 178] width 52 height 6
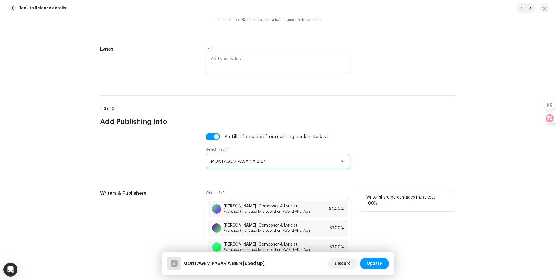
scroll to position [1155, 0]
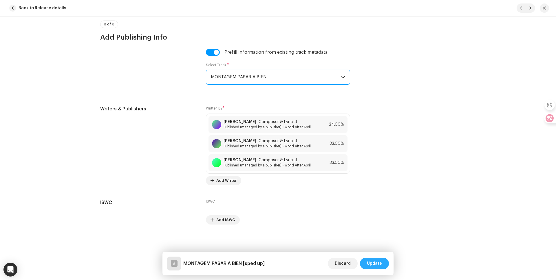
click at [375, 263] on span "Update" at bounding box center [374, 264] width 15 height 12
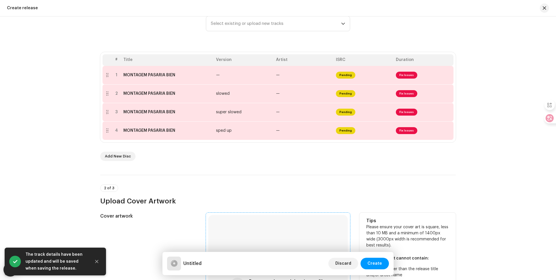
scroll to position [232, 0]
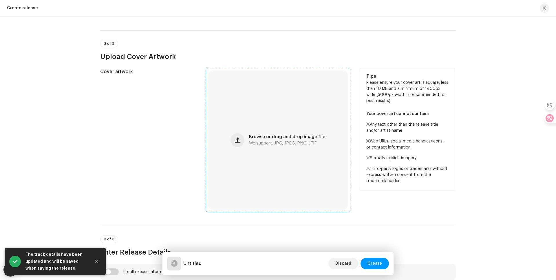
click at [276, 145] on span "We support: JPG, JPEG, PNG, JFIF" at bounding box center [283, 144] width 68 height 4
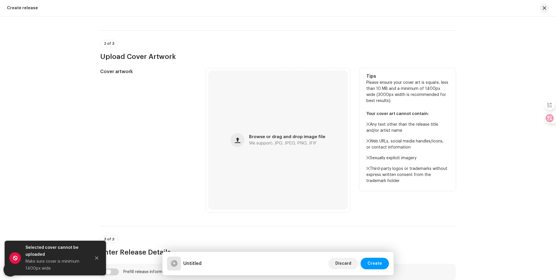
click at [113, 135] on div "Cover artwork" at bounding box center [148, 140] width 96 height 144
click at [273, 118] on div "Browse or drag and drop image file We support: JPG, JPEG, PNG, JFIF" at bounding box center [278, 141] width 140 height 140
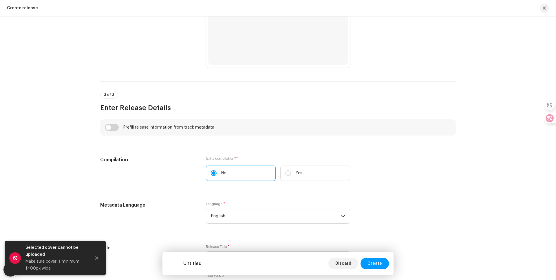
scroll to position [405, 0]
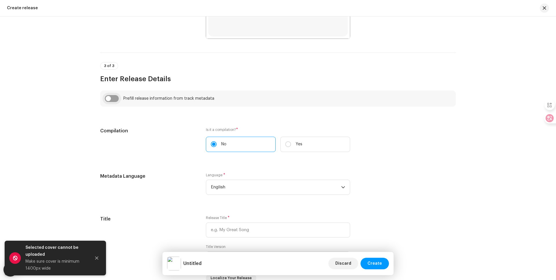
click at [116, 98] on input "checkbox" at bounding box center [112, 98] width 14 height 7
checkbox input "true"
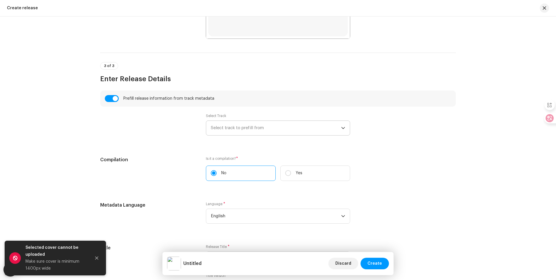
click at [249, 128] on span "Select track to prefill from" at bounding box center [276, 128] width 130 height 14
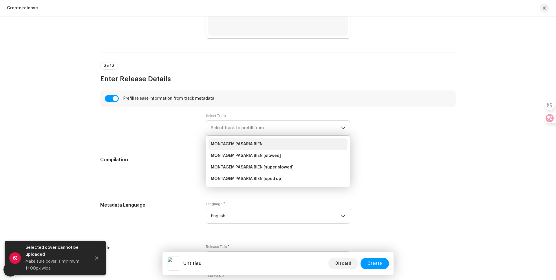
click at [248, 144] on strong "MONTAGEM PASARIA BIEN" at bounding box center [237, 144] width 52 height 9
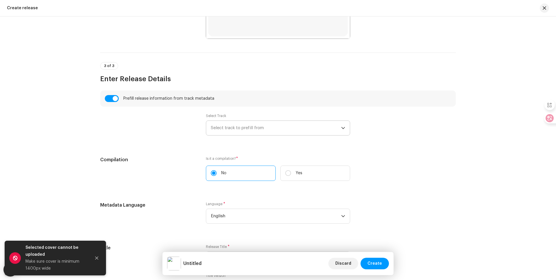
type input "MONTAGEM PASARIA BIEN"
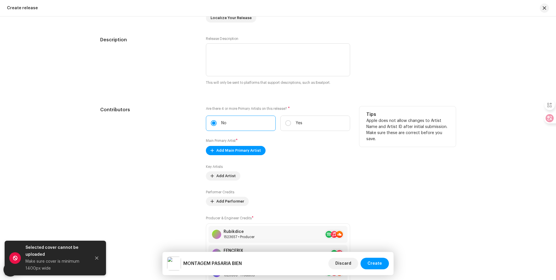
scroll to position [753, 0]
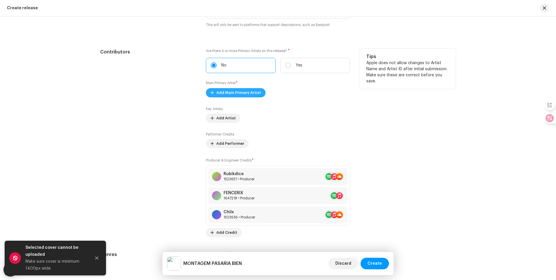
click at [233, 94] on span "Add Main Primary Artist" at bounding box center [238, 93] width 45 height 12
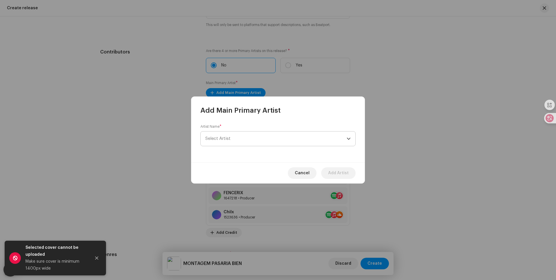
click at [245, 135] on span "Select Artist" at bounding box center [275, 139] width 141 height 14
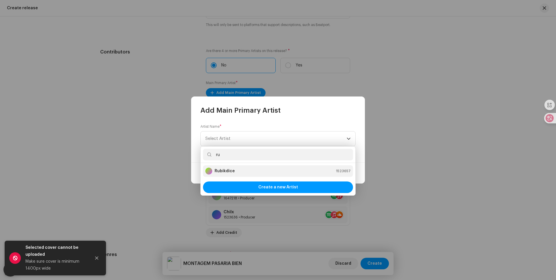
type input "ru"
click at [235, 171] on div "Rubikdice 1523657" at bounding box center [277, 171] width 145 height 7
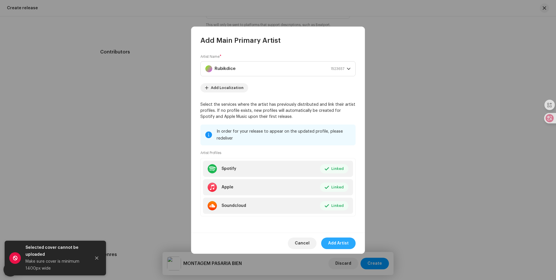
click at [343, 246] on span "Add Artist" at bounding box center [338, 244] width 21 height 12
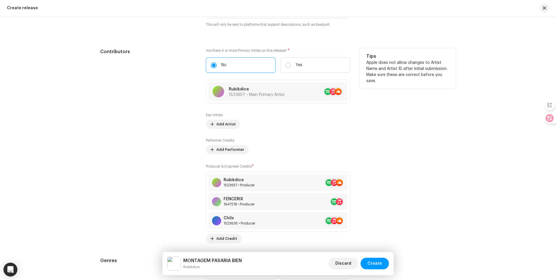
scroll to position [752, 0]
click at [224, 126] on span "Add Artist" at bounding box center [225, 125] width 19 height 12
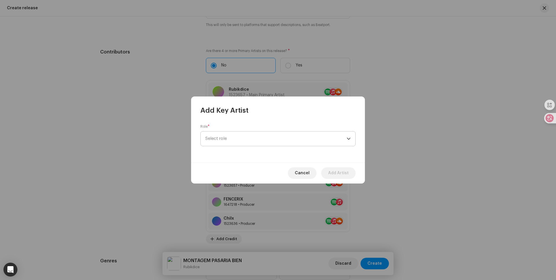
click at [246, 140] on span "Select role" at bounding box center [275, 139] width 141 height 14
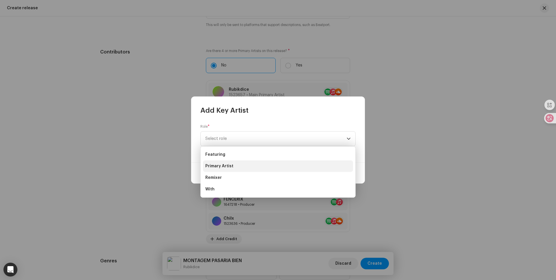
click at [231, 170] on li "Primary Artist" at bounding box center [278, 167] width 150 height 12
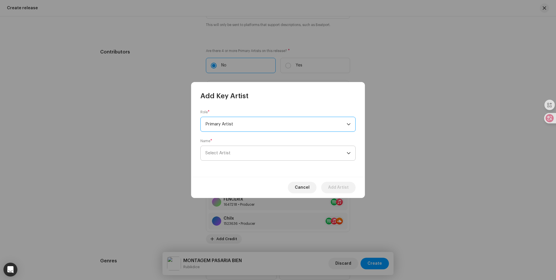
click at [233, 151] on span "Select Artist" at bounding box center [275, 153] width 141 height 14
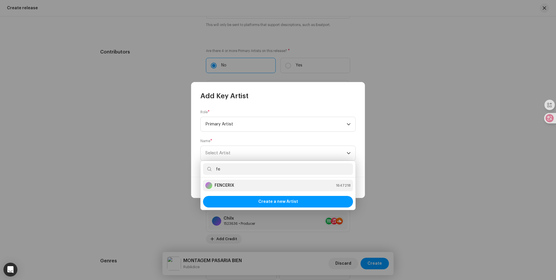
type input "fe"
click at [243, 186] on div "FENCERIX 1647218" at bounding box center [277, 185] width 145 height 7
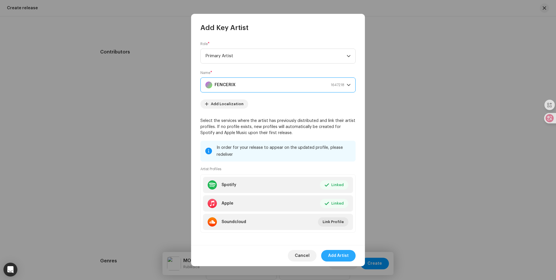
click at [341, 255] on span "Add Artist" at bounding box center [338, 256] width 21 height 12
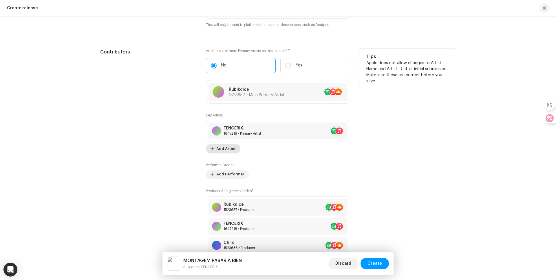
click at [228, 151] on span "Add Artist" at bounding box center [225, 149] width 19 height 12
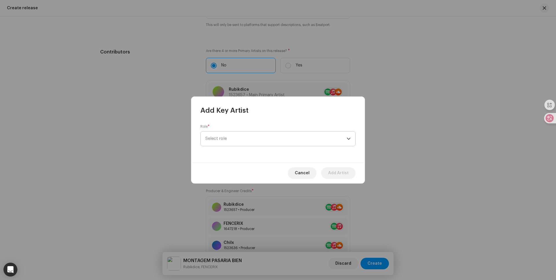
click at [234, 141] on span "Select role" at bounding box center [275, 139] width 141 height 14
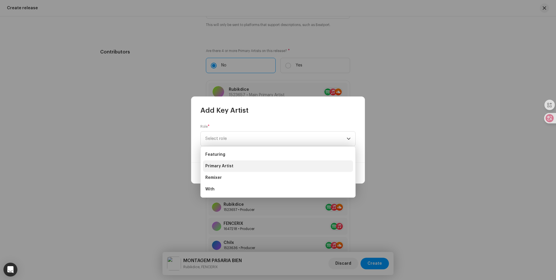
click at [230, 165] on span "Primary Artist" at bounding box center [219, 167] width 28 height 6
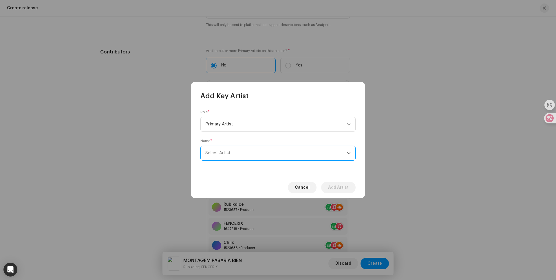
click at [236, 155] on span "Select Artist" at bounding box center [275, 153] width 141 height 14
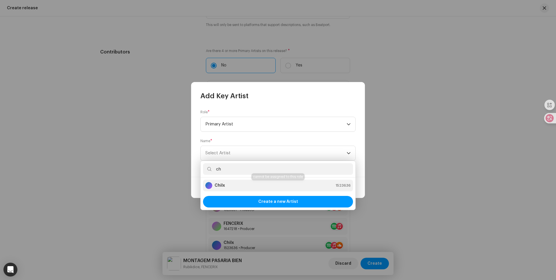
type input "ch"
click at [228, 186] on div "Chilx 1523636" at bounding box center [277, 185] width 145 height 7
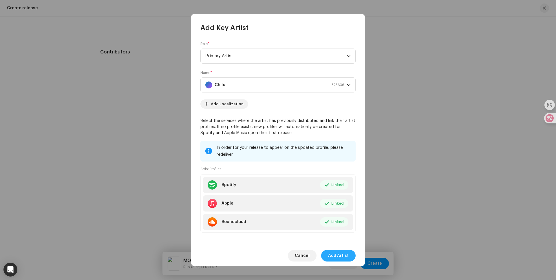
click at [345, 257] on span "Add Artist" at bounding box center [338, 256] width 21 height 12
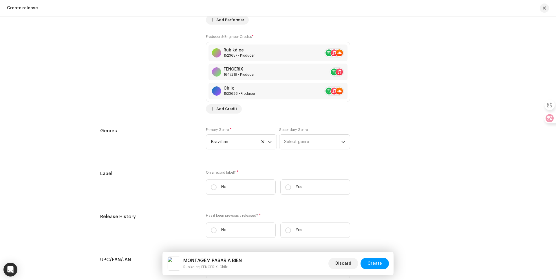
scroll to position [984, 0]
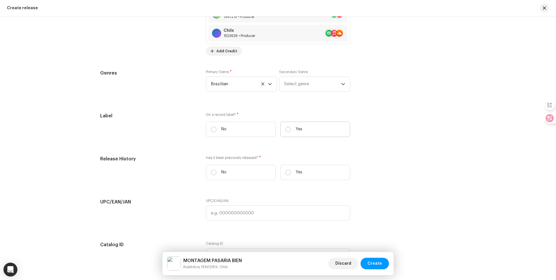
click at [294, 133] on label "Yes" at bounding box center [315, 129] width 70 height 15
click at [291, 133] on input "Yes" at bounding box center [288, 130] width 6 height 6
radio input "true"
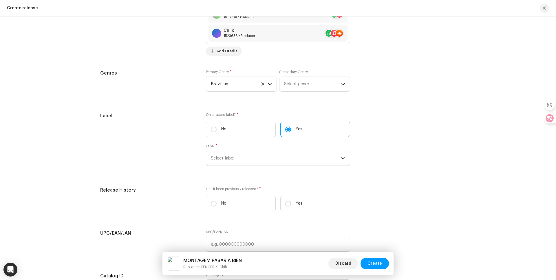
click at [237, 154] on span "Select label" at bounding box center [276, 158] width 130 height 14
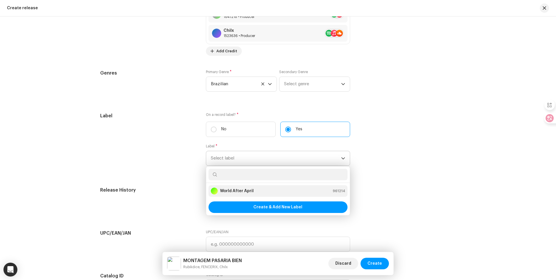
click at [238, 195] on div "World After April" at bounding box center [232, 191] width 43 height 7
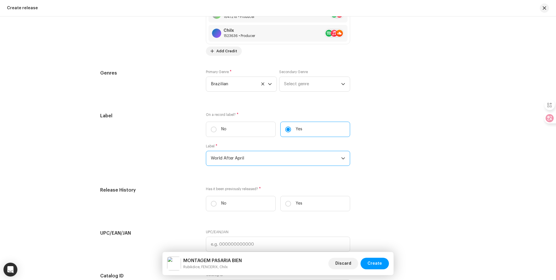
scroll to position [1100, 0]
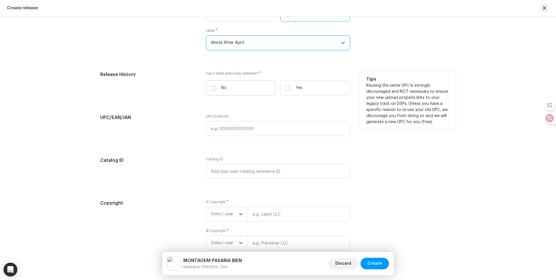
click at [235, 87] on label "No" at bounding box center [241, 87] width 70 height 15
click at [217, 87] on input "No" at bounding box center [214, 88] width 6 height 6
radio input "true"
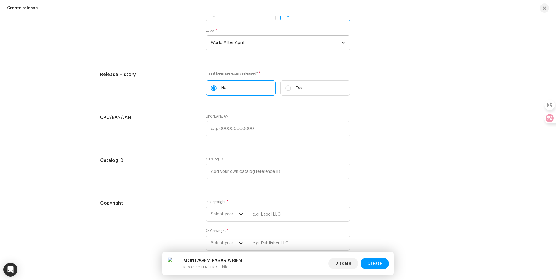
scroll to position [1133, 0]
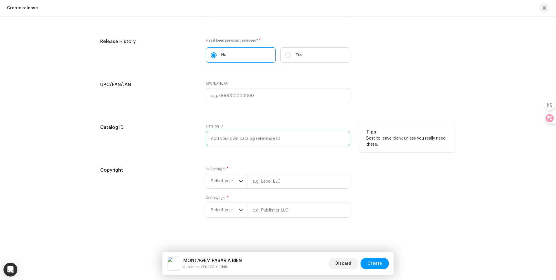
click at [231, 134] on input "text" at bounding box center [278, 138] width 144 height 15
type input "WAA033"
click at [215, 175] on span "Select year" at bounding box center [225, 181] width 28 height 14
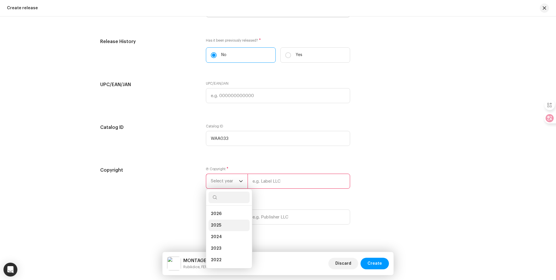
click at [217, 224] on span "2025" at bounding box center [216, 226] width 10 height 6
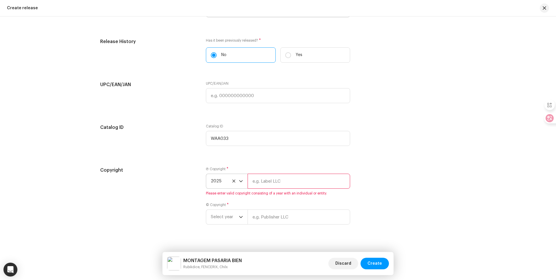
click at [259, 184] on input "text" at bounding box center [298, 181] width 102 height 15
type input "World After April"
click at [227, 217] on span "Select year" at bounding box center [225, 210] width 28 height 14
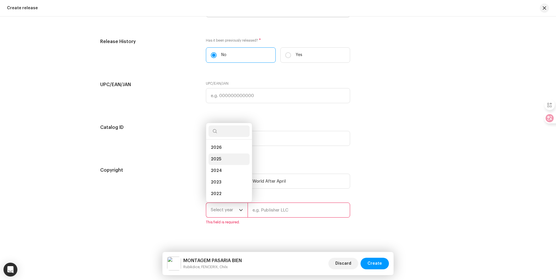
click at [219, 163] on li "2025" at bounding box center [228, 160] width 41 height 12
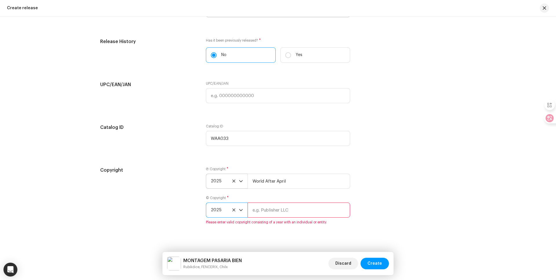
click at [277, 208] on input "text" at bounding box center [298, 210] width 102 height 15
type input "World After April"
click at [380, 261] on span "Create" at bounding box center [374, 264] width 14 height 12
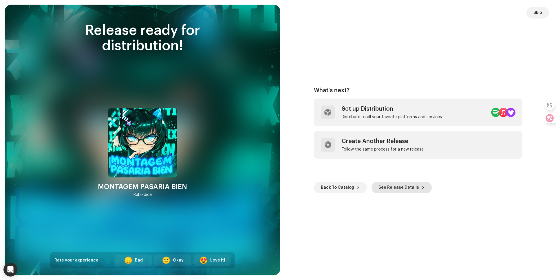
click at [396, 190] on span "See Release Details" at bounding box center [398, 188] width 41 height 12
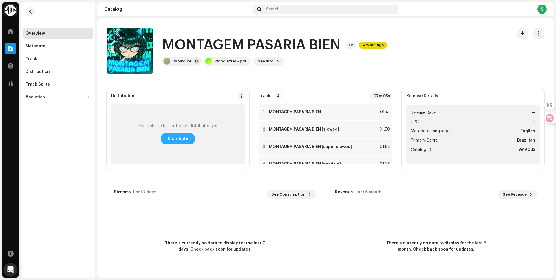
click at [177, 139] on span "Distribute" at bounding box center [178, 139] width 21 height 12
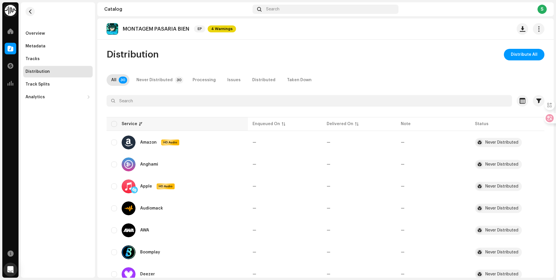
click at [121, 123] on div "Service" at bounding box center [177, 124] width 132 height 6
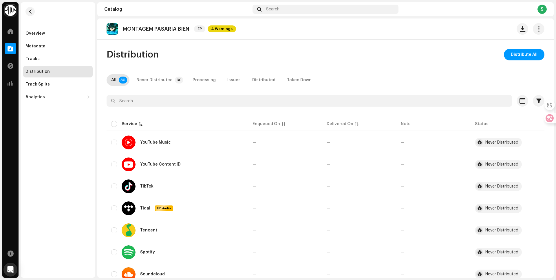
scroll to position [58, 0]
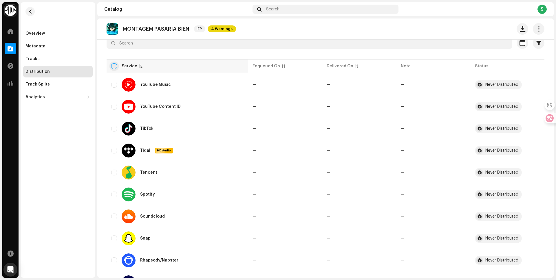
click at [114, 69] on input "checkbox" at bounding box center [114, 66] width 6 height 6
checkbox input "true"
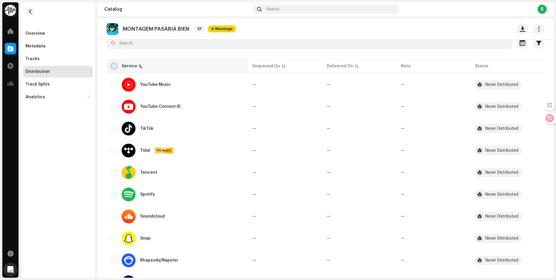
checkbox input "true"
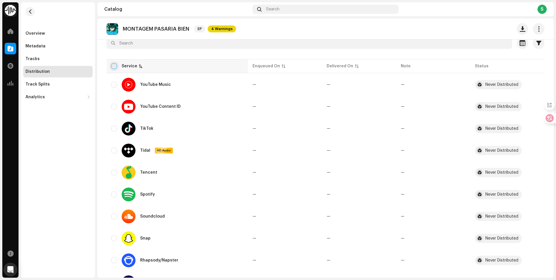
checkbox input "true"
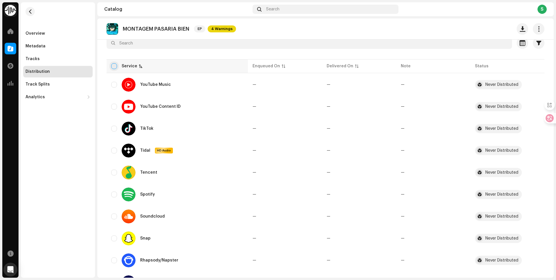
checkbox input "true"
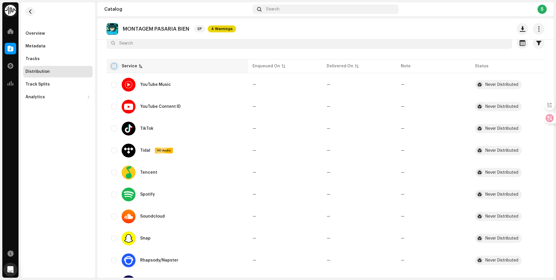
checkbox input "true"
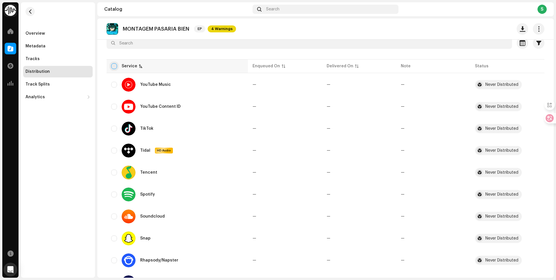
checkbox input "true"
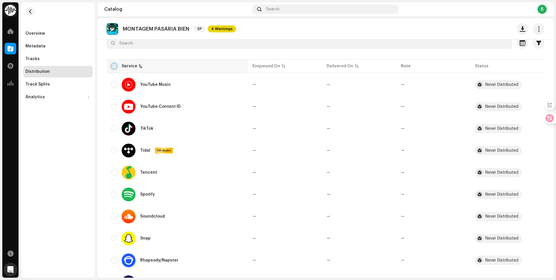
checkbox input "true"
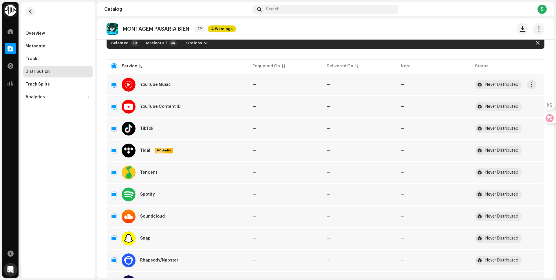
scroll to position [0, 0]
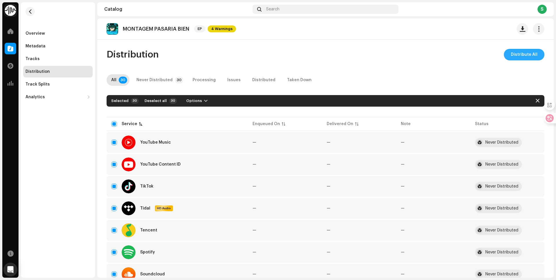
click at [516, 52] on span "Distribute All" at bounding box center [524, 55] width 27 height 12
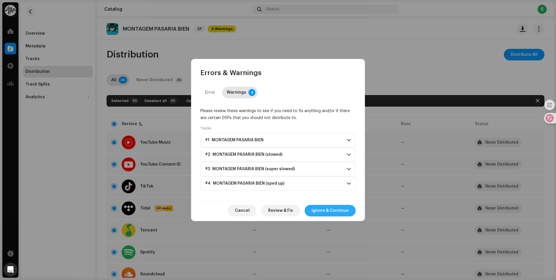
click at [321, 209] on span "Ignore & Continue" at bounding box center [329, 211] width 37 height 12
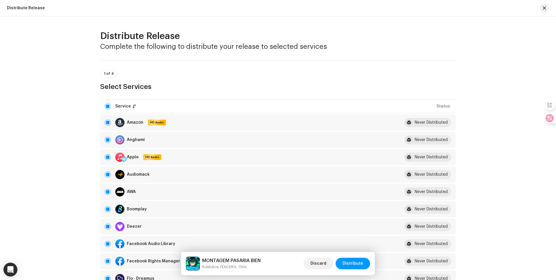
scroll to position [116, 0]
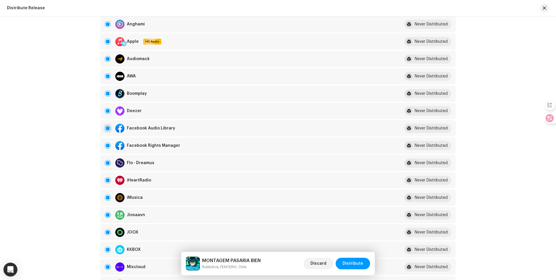
click at [107, 127] on input "checkbox" at bounding box center [108, 129] width 6 height 6
checkbox input "false"
click at [106, 144] on input "Row Selected" at bounding box center [108, 146] width 6 height 6
checkbox input "false"
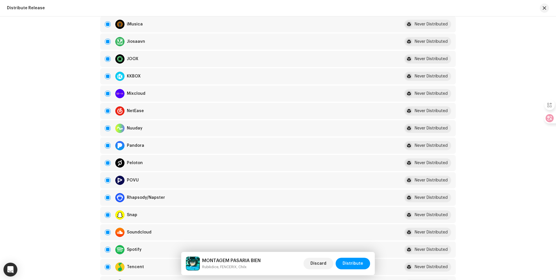
scroll to position [347, 0]
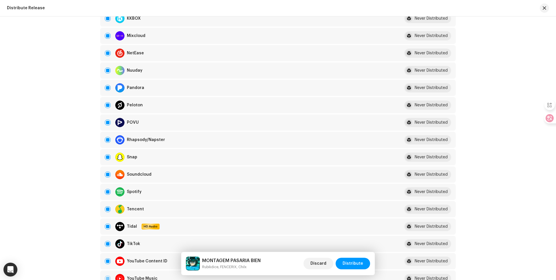
click at [104, 160] on td "Snap" at bounding box center [247, 157] width 295 height 16
click at [106, 158] on input "Row Selected" at bounding box center [108, 158] width 6 height 6
checkbox input "false"
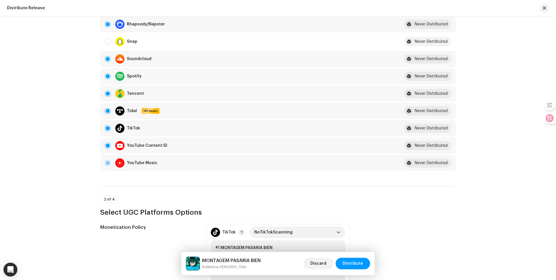
scroll to position [521, 0]
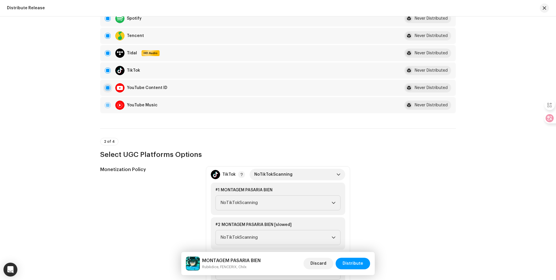
click at [107, 88] on input "Row Selected" at bounding box center [108, 88] width 6 height 6
checkbox input "false"
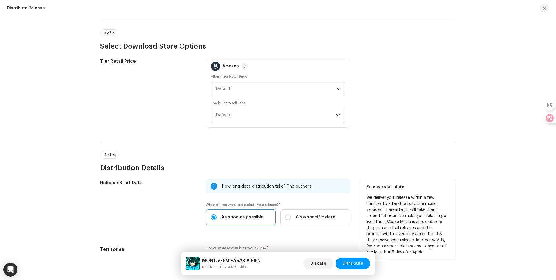
scroll to position [890, 0]
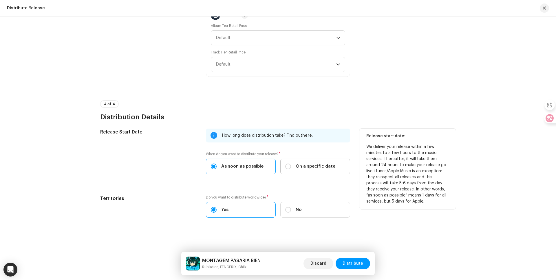
click at [317, 172] on label "On a specific date" at bounding box center [315, 167] width 70 height 16
click at [291, 170] on input "On a specific date" at bounding box center [288, 167] width 6 height 6
radio input "true"
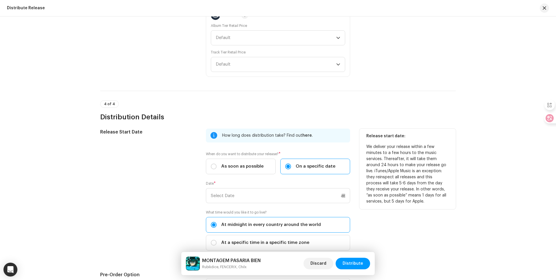
scroll to position [948, 0]
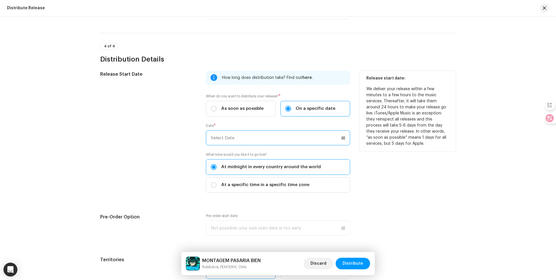
click at [235, 138] on input "text" at bounding box center [278, 138] width 144 height 15
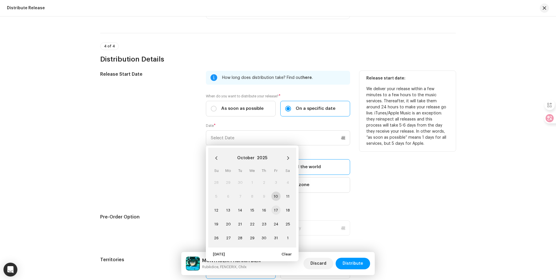
click at [275, 210] on span "17" at bounding box center [275, 210] width 9 height 9
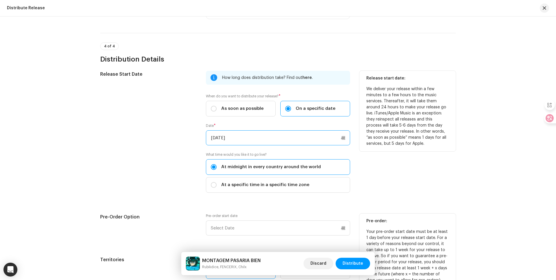
scroll to position [1006, 0]
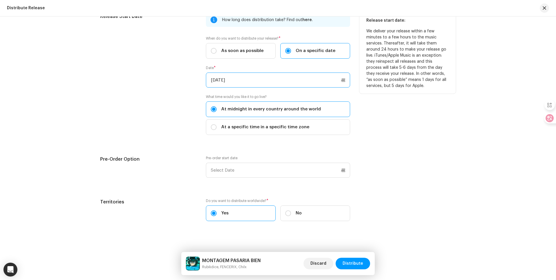
click at [245, 80] on input "[DATE]" at bounding box center [278, 80] width 144 height 15
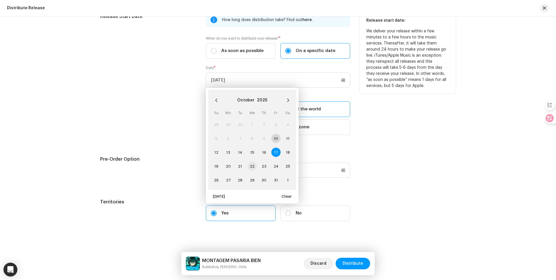
click at [249, 168] on span "22" at bounding box center [251, 166] width 9 height 9
type input "[DATE]"
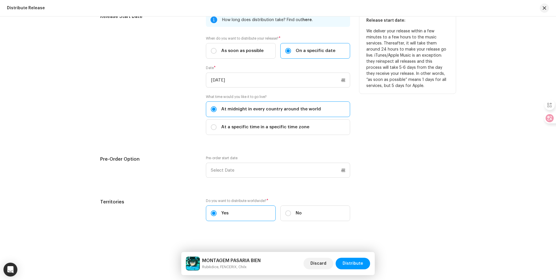
click at [153, 123] on div "Release Start Date" at bounding box center [148, 77] width 96 height 129
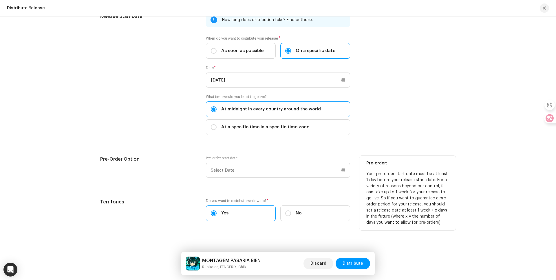
scroll to position [1010, 0]
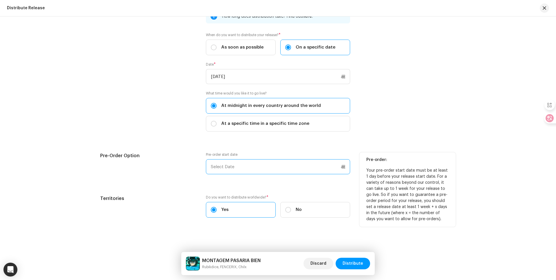
click at [240, 167] on input "text" at bounding box center [278, 166] width 144 height 15
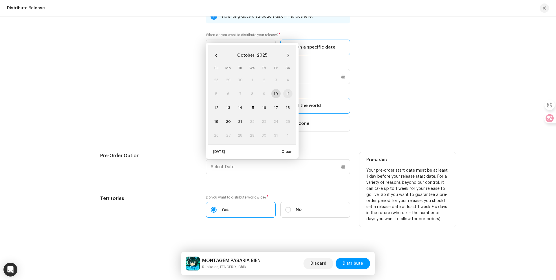
click at [286, 94] on span "11" at bounding box center [287, 93] width 9 height 9
type input "[DATE]"
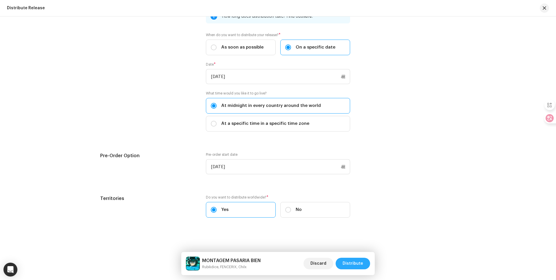
click at [354, 264] on span "Distribute" at bounding box center [352, 264] width 21 height 12
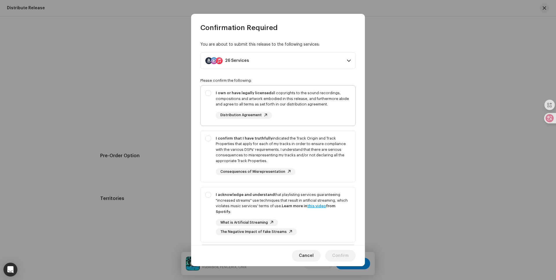
click at [223, 98] on div "I own or have legally licensed all copyrights to the sound recordings, composit…" at bounding box center [283, 98] width 135 height 17
checkbox input "true"
click at [235, 144] on div "I confirm that I have truthfully indicated the Track Origin and Track Propertie…" at bounding box center [283, 150] width 135 height 28
checkbox input "true"
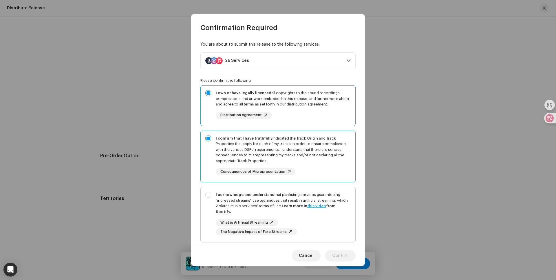
click at [242, 195] on strong "I acknowledge and understand" at bounding box center [245, 195] width 59 height 4
checkbox input "true"
click at [348, 262] on div "Cancel Confirm" at bounding box center [278, 255] width 174 height 21
click at [348, 258] on span "Confirm" at bounding box center [340, 256] width 16 height 12
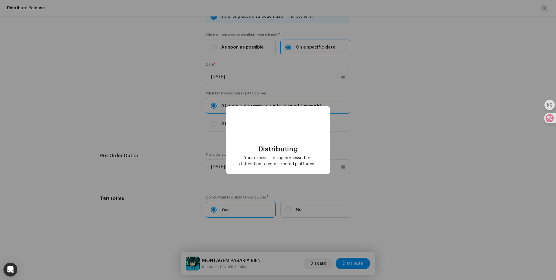
checkbox input "false"
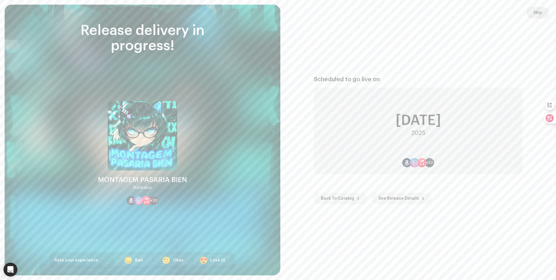
click at [534, 14] on span "Skip" at bounding box center [537, 13] width 9 height 12
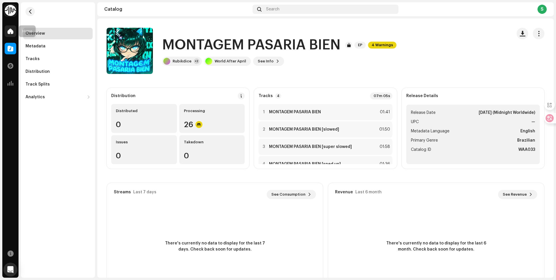
click at [13, 34] on span at bounding box center [11, 31] width 6 height 5
